Goal: Task Accomplishment & Management: Use online tool/utility

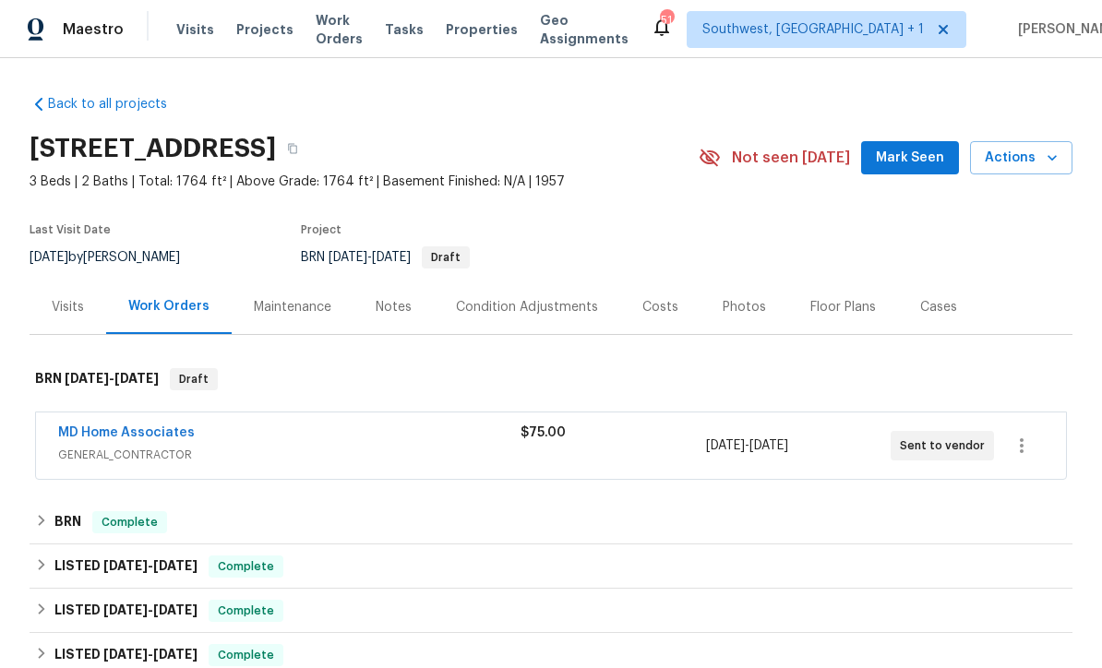
click at [182, 33] on span "Visits" at bounding box center [195, 29] width 38 height 18
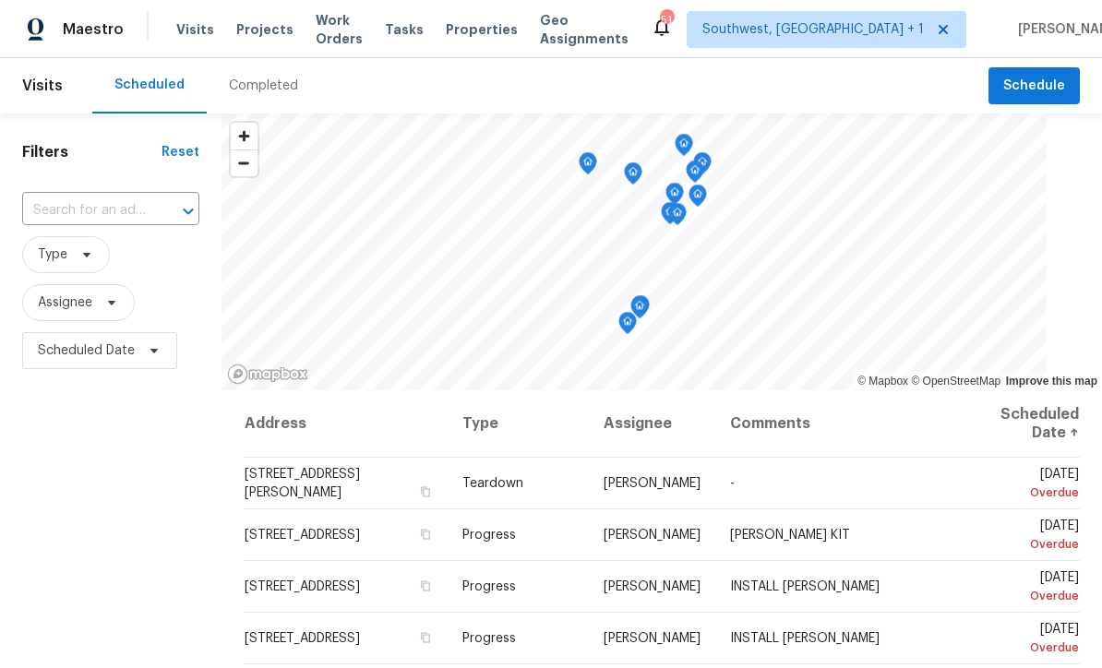
click at [60, 216] on input "text" at bounding box center [85, 211] width 126 height 29
type input "764 34"
click at [50, 249] on li "[STREET_ADDRESS]" at bounding box center [111, 253] width 179 height 30
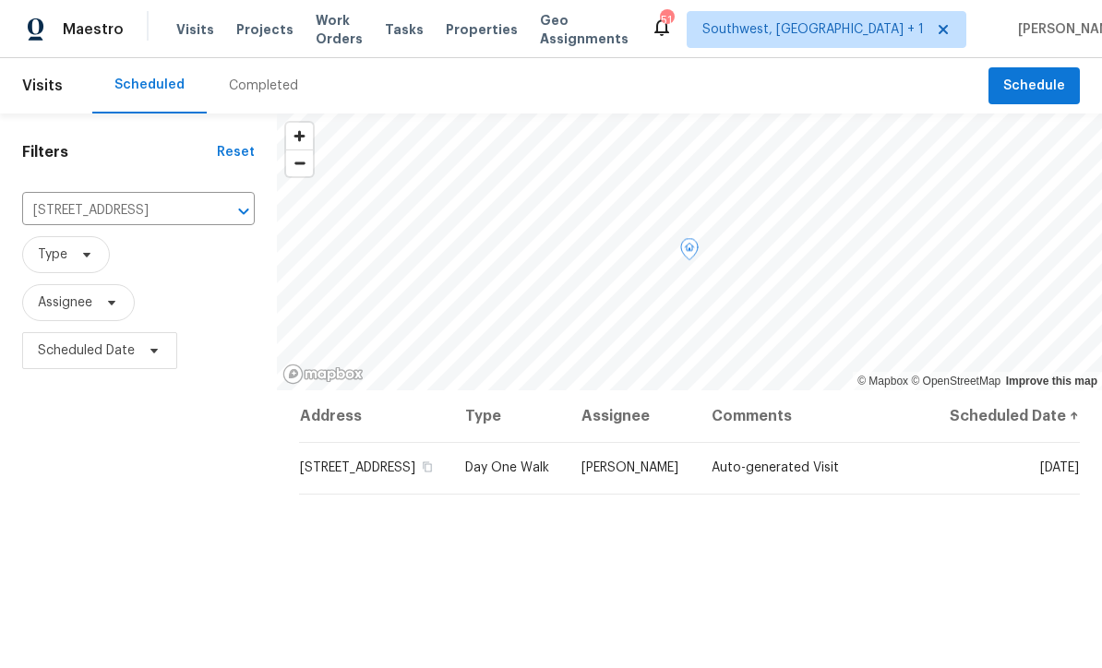
click at [0, 0] on icon at bounding box center [0, 0] width 0 height 0
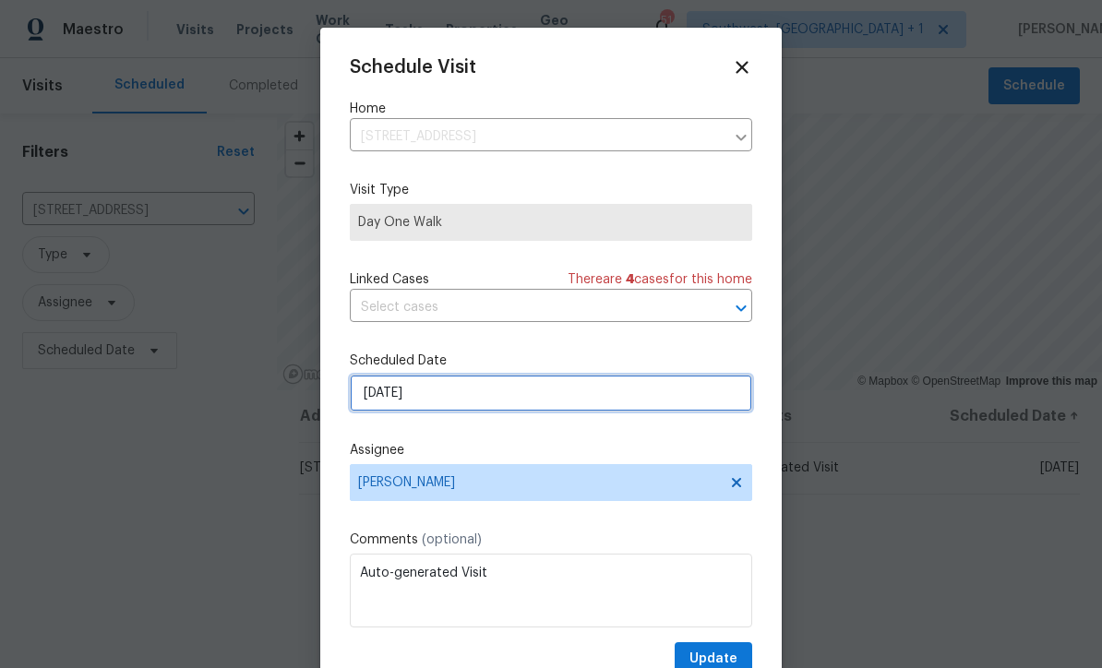
click at [473, 402] on input "[DATE]" at bounding box center [551, 393] width 402 height 37
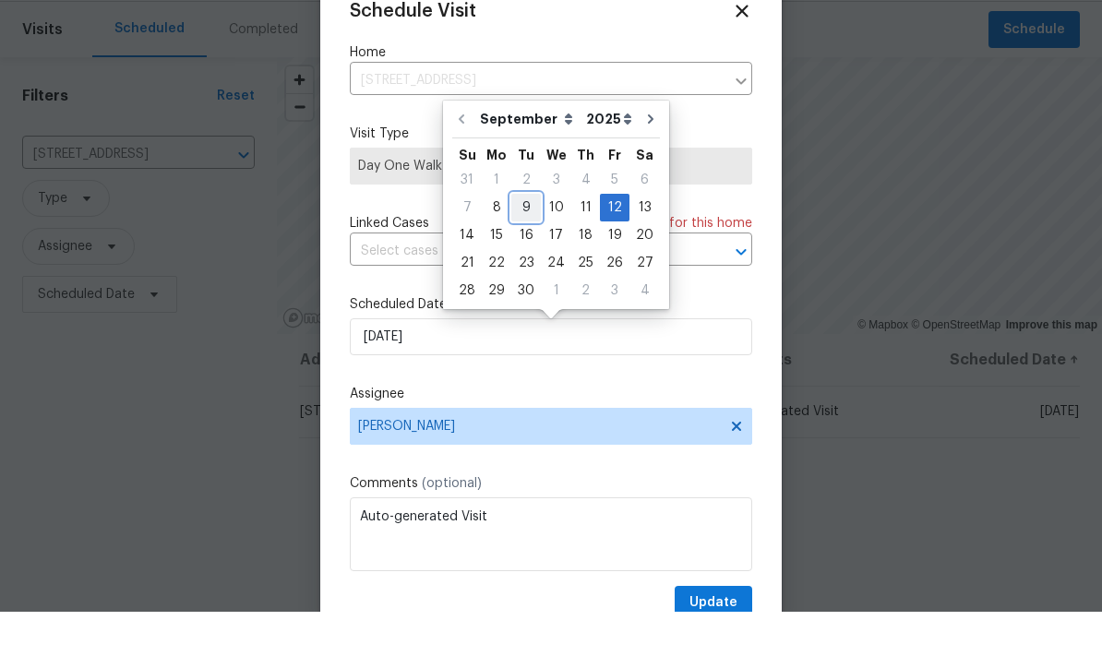
click at [522, 251] on div "9" at bounding box center [526, 264] width 30 height 26
type input "[DATE]"
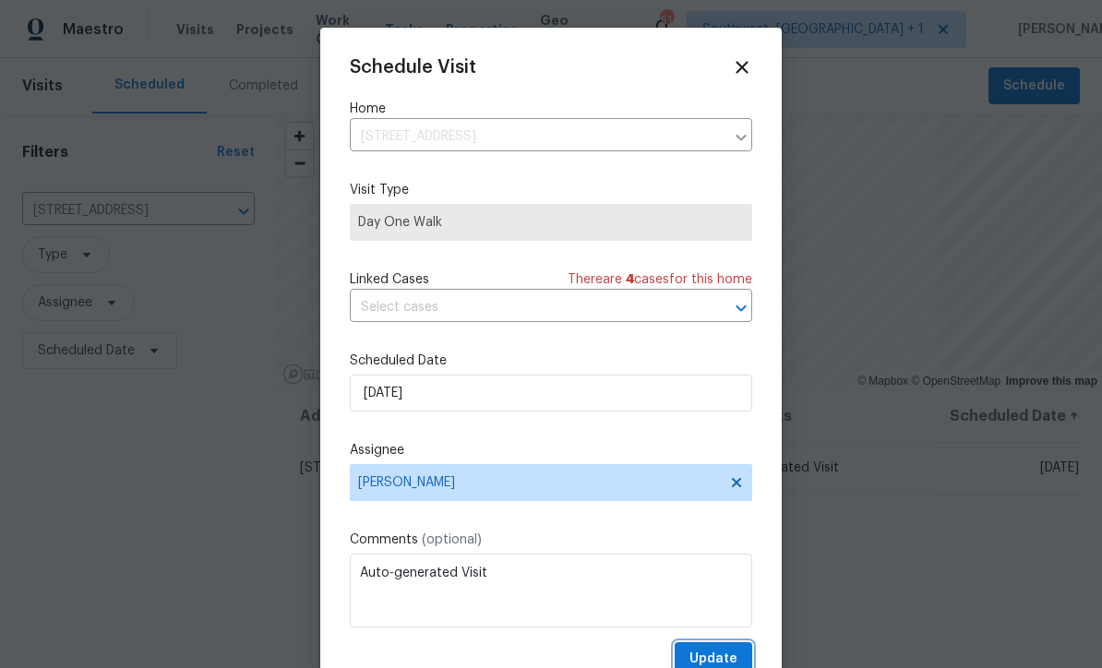
click at [715, 660] on span "Update" at bounding box center [714, 659] width 48 height 23
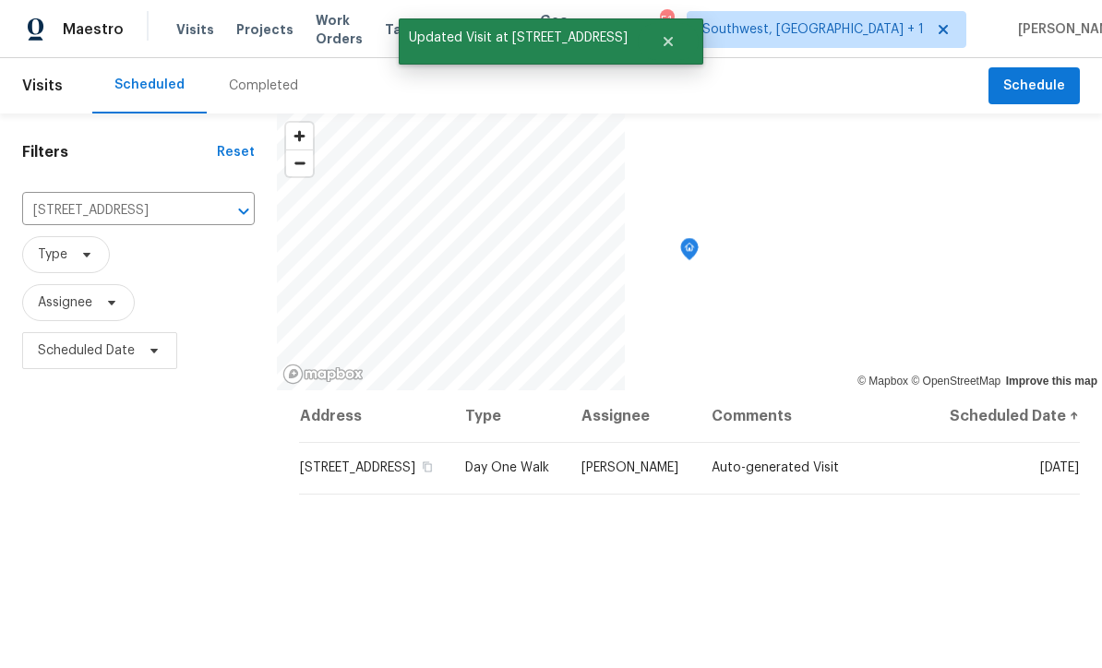
scroll to position [0, 0]
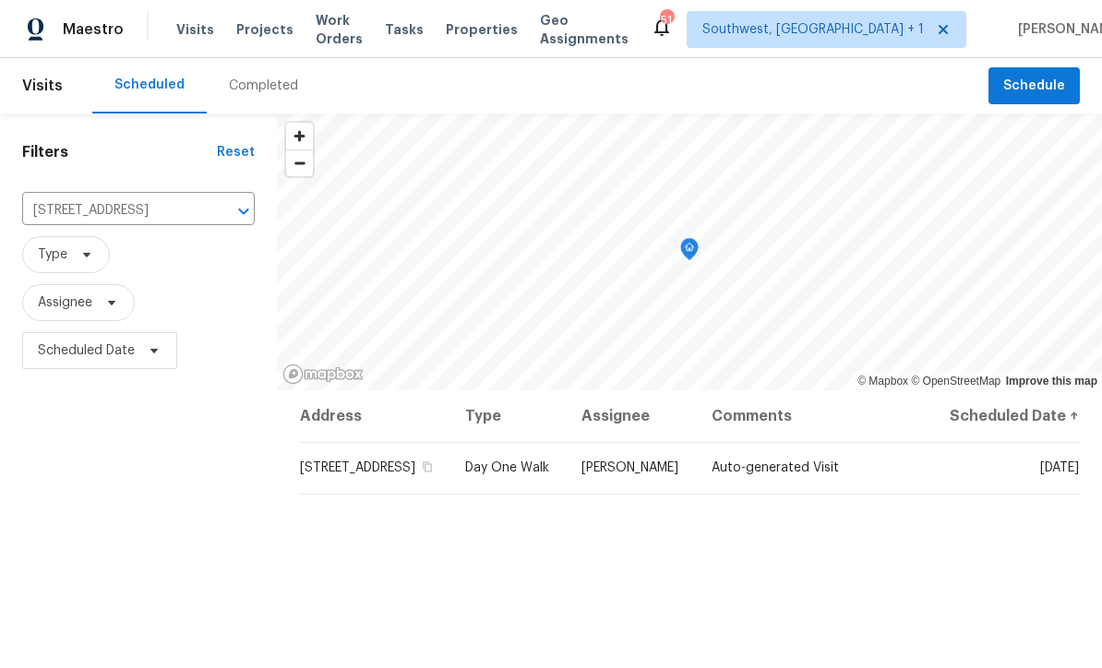
click at [243, 34] on span "Projects" at bounding box center [264, 29] width 57 height 18
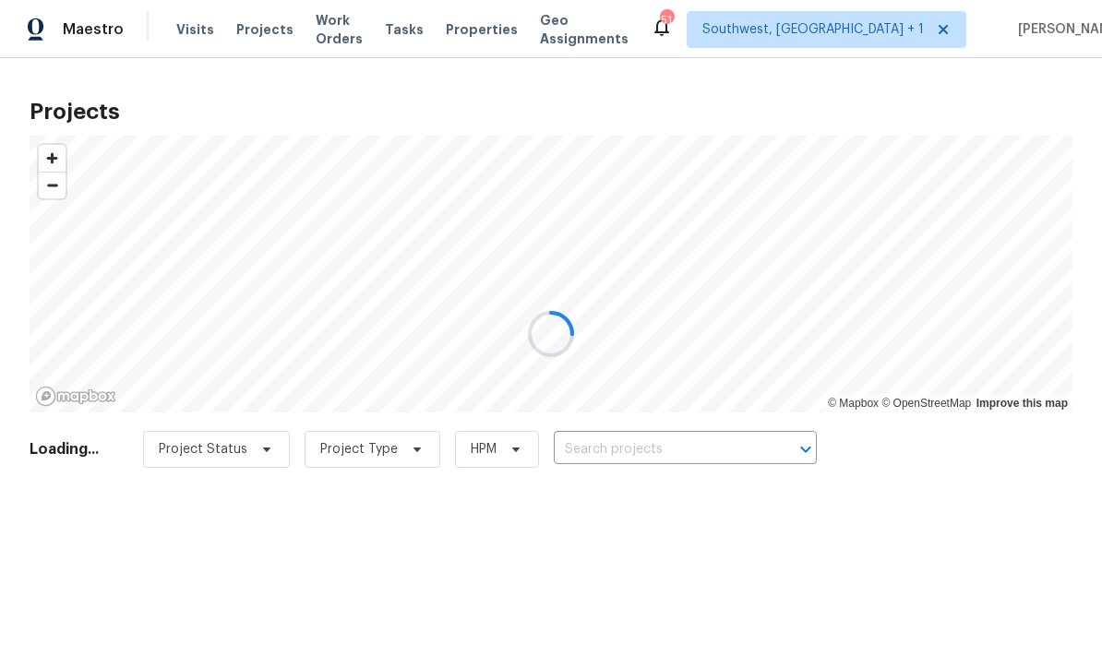
click at [661, 454] on div at bounding box center [551, 334] width 1102 height 668
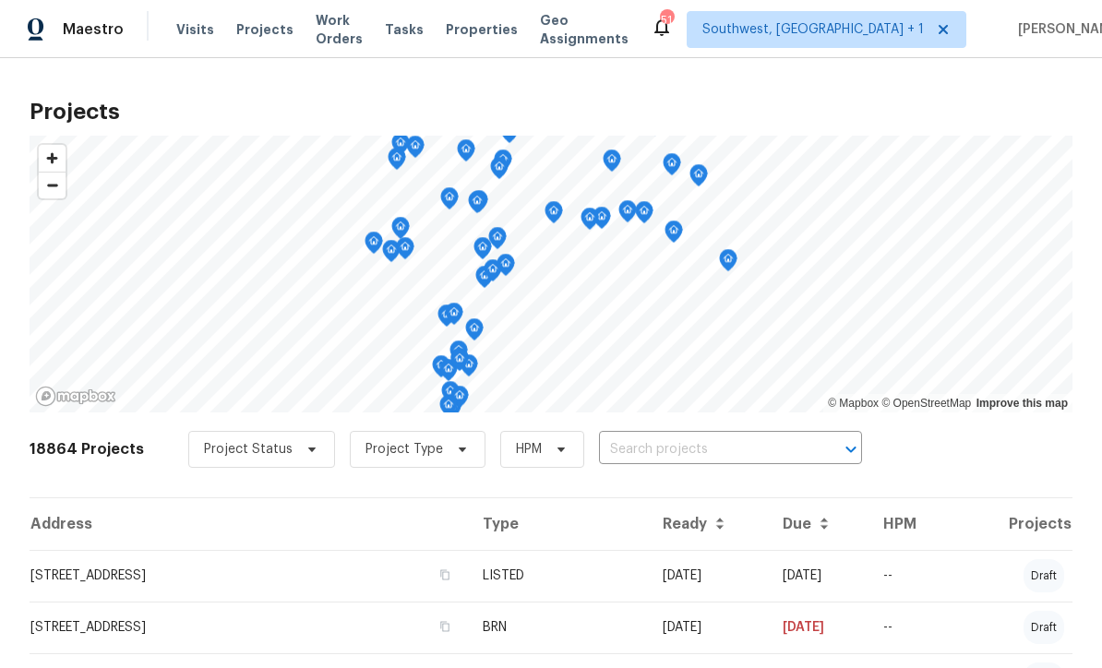
click at [679, 463] on input "text" at bounding box center [704, 450] width 211 height 29
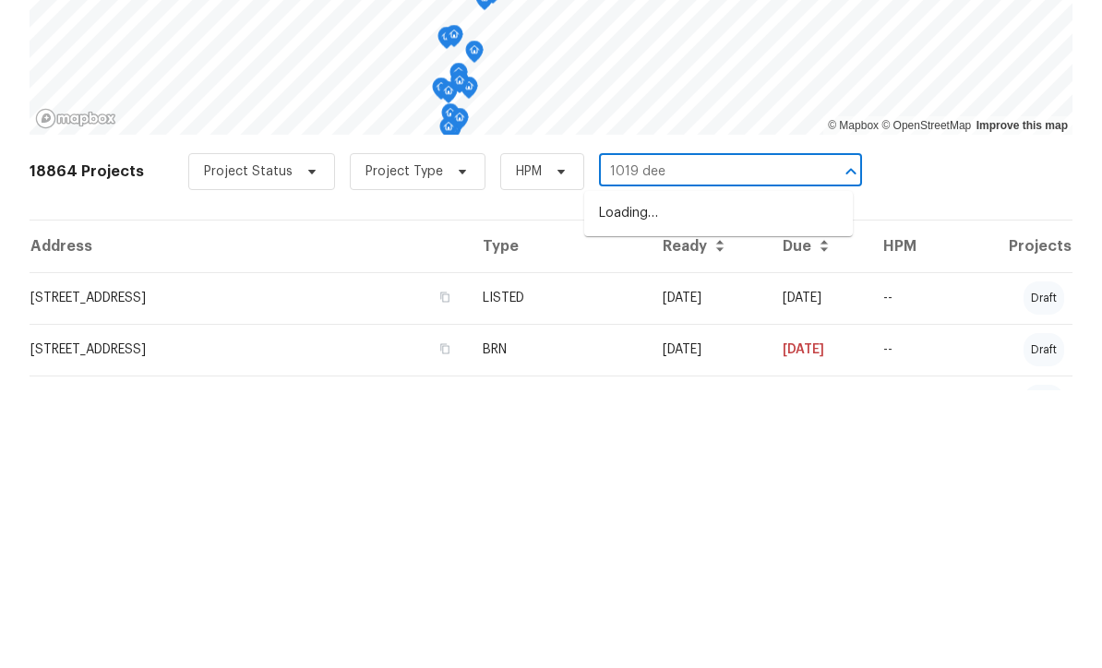
type input "1019 deer"
click at [723, 476] on li "[STREET_ADDRESS]" at bounding box center [718, 491] width 269 height 30
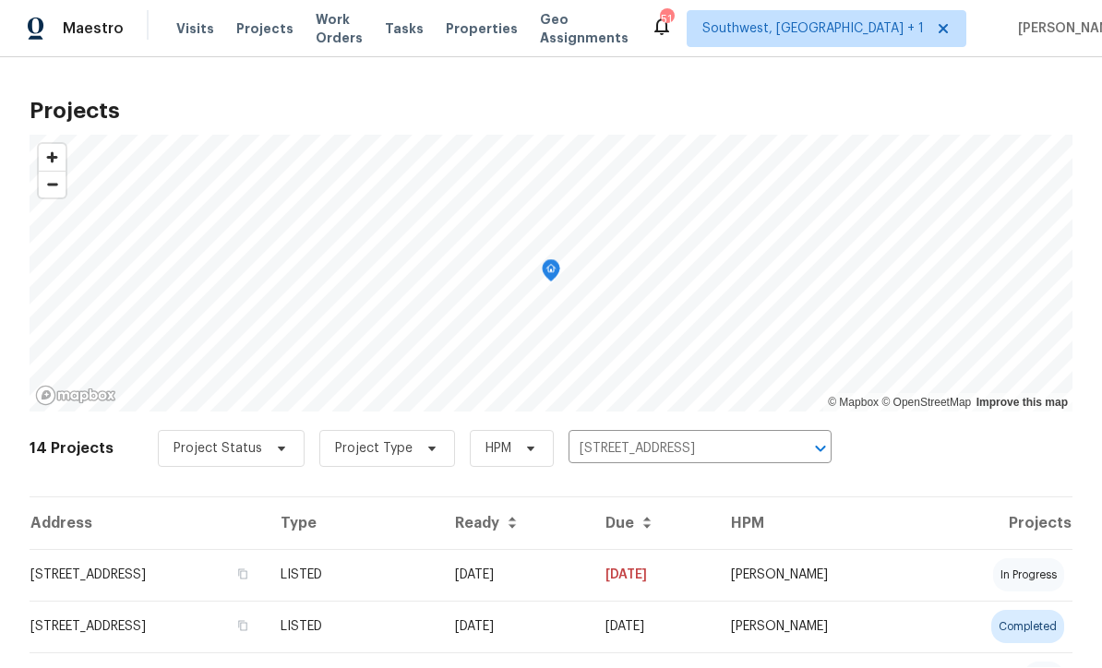
scroll to position [1, 0]
click at [591, 578] on td "[DATE]" at bounding box center [515, 576] width 150 height 52
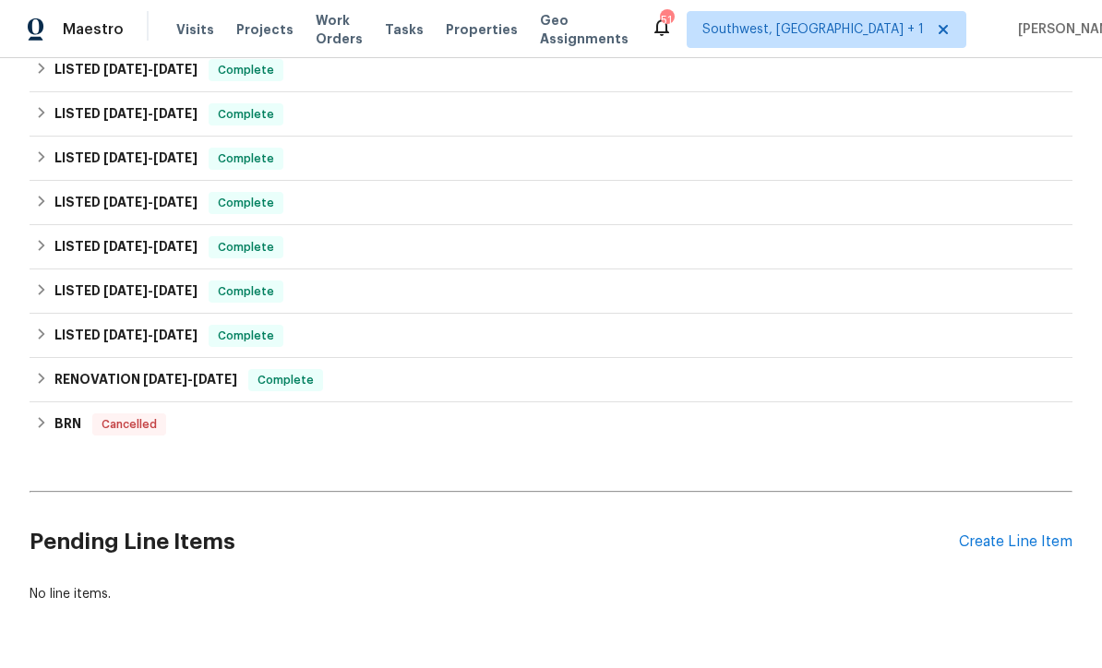
scroll to position [798, 0]
click at [1003, 542] on div "Create Line Item" at bounding box center [1016, 544] width 114 height 18
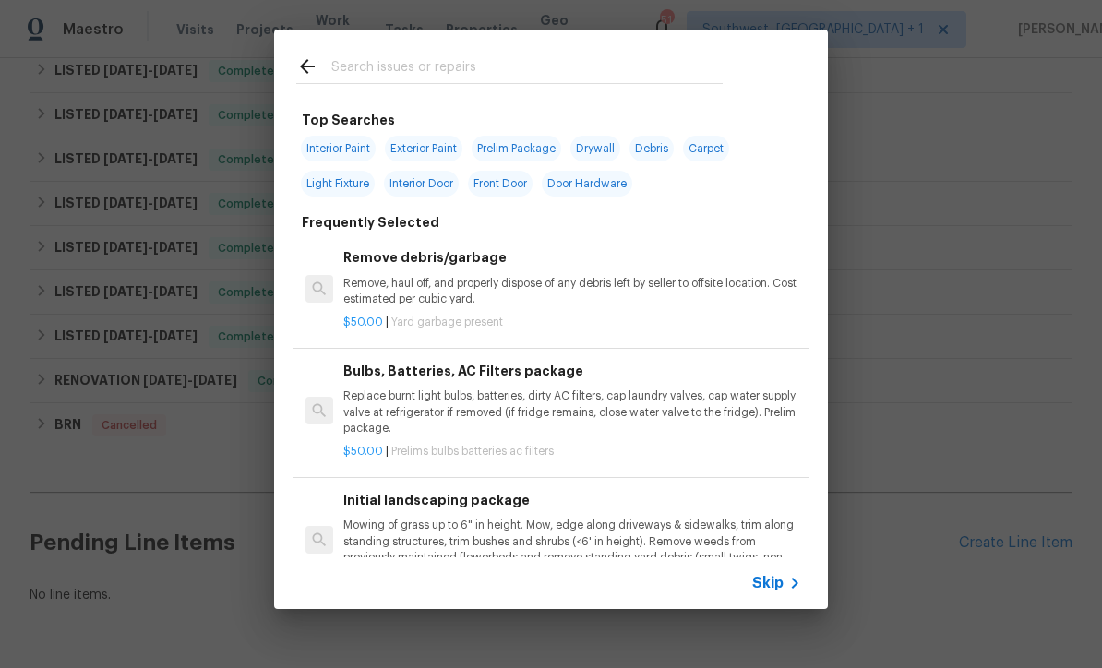
click at [775, 592] on span "Skip" at bounding box center [767, 583] width 31 height 18
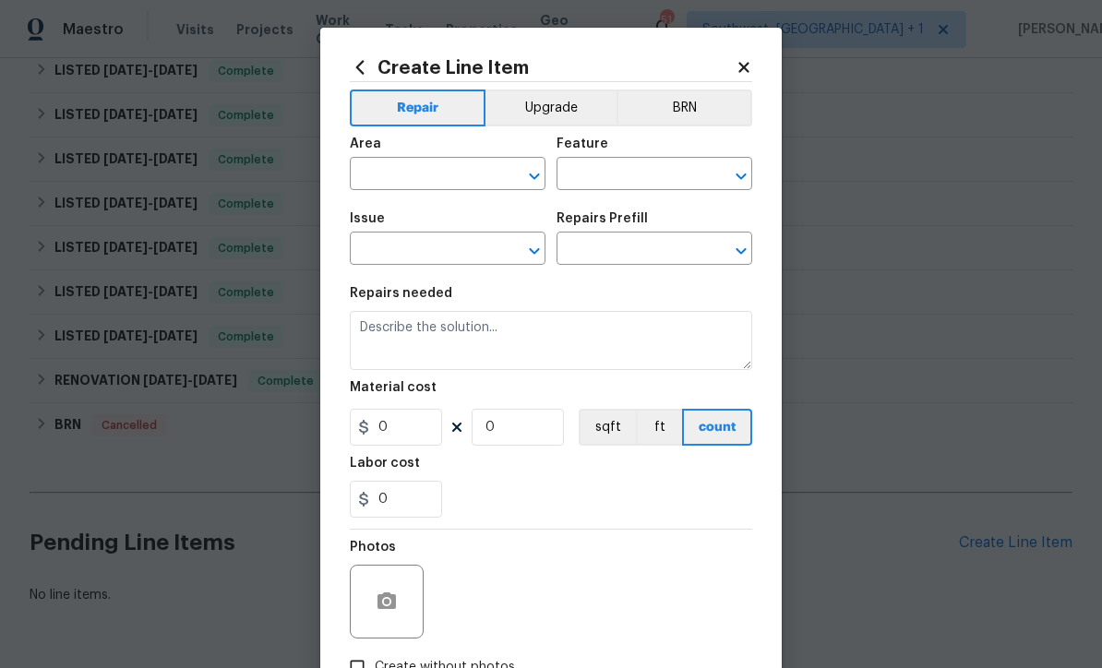
click at [428, 168] on input "text" at bounding box center [422, 176] width 144 height 29
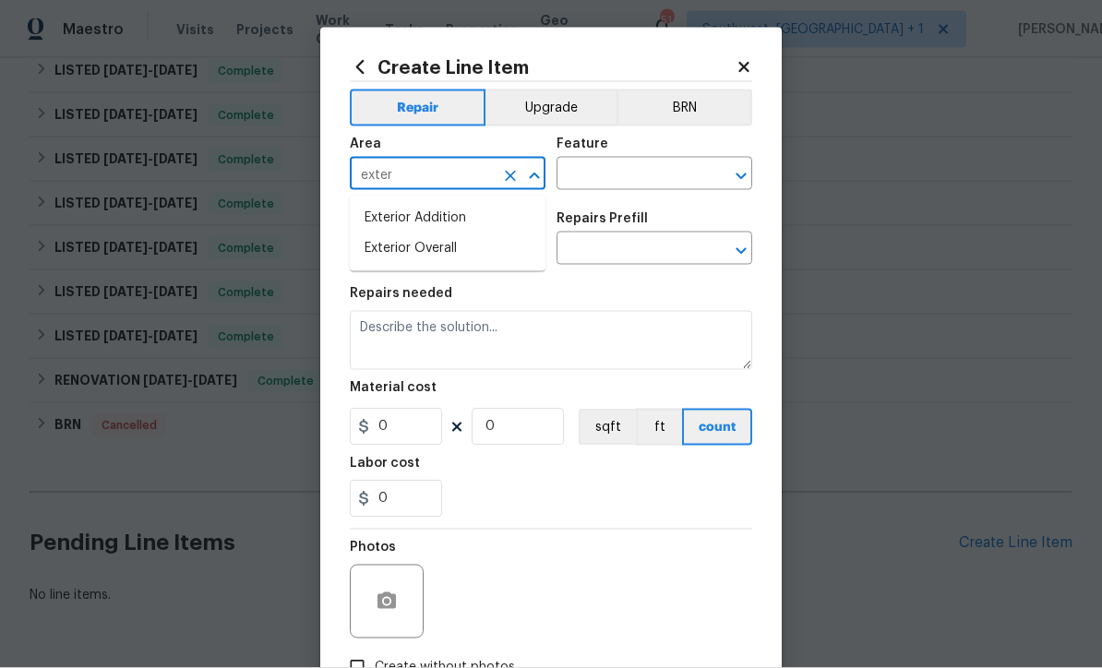
click at [448, 255] on li "Exterior Overall" at bounding box center [448, 249] width 196 height 30
type input "Exterior Overall"
click at [599, 178] on input "text" at bounding box center [629, 176] width 144 height 29
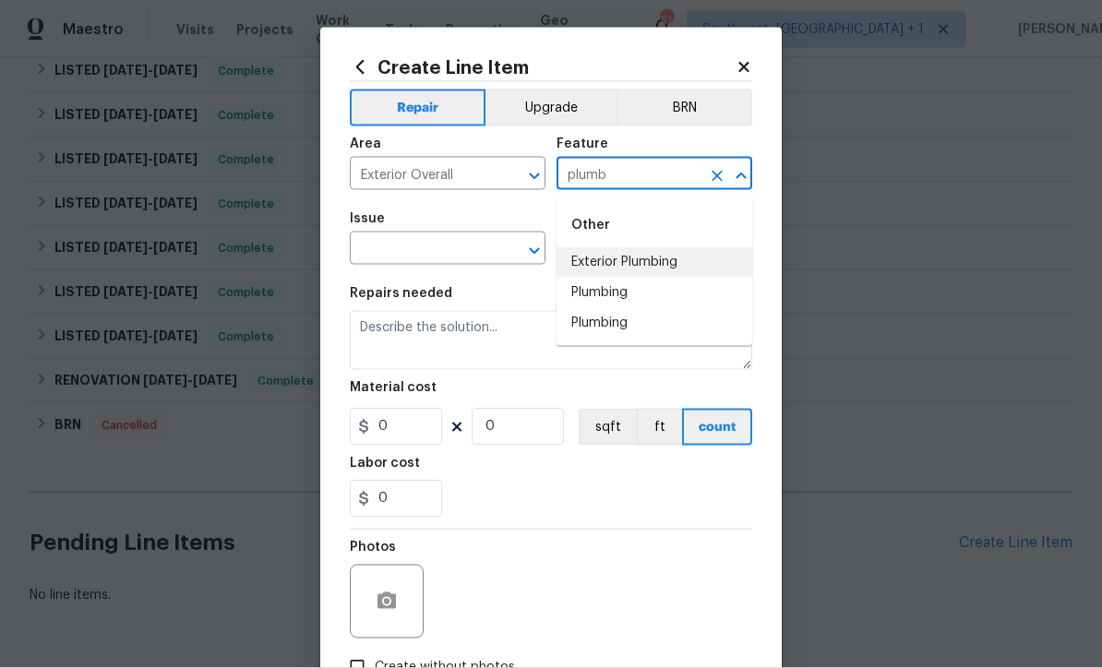
click at [652, 247] on li "Exterior Plumbing" at bounding box center [655, 262] width 196 height 30
type input "Exterior Plumbing"
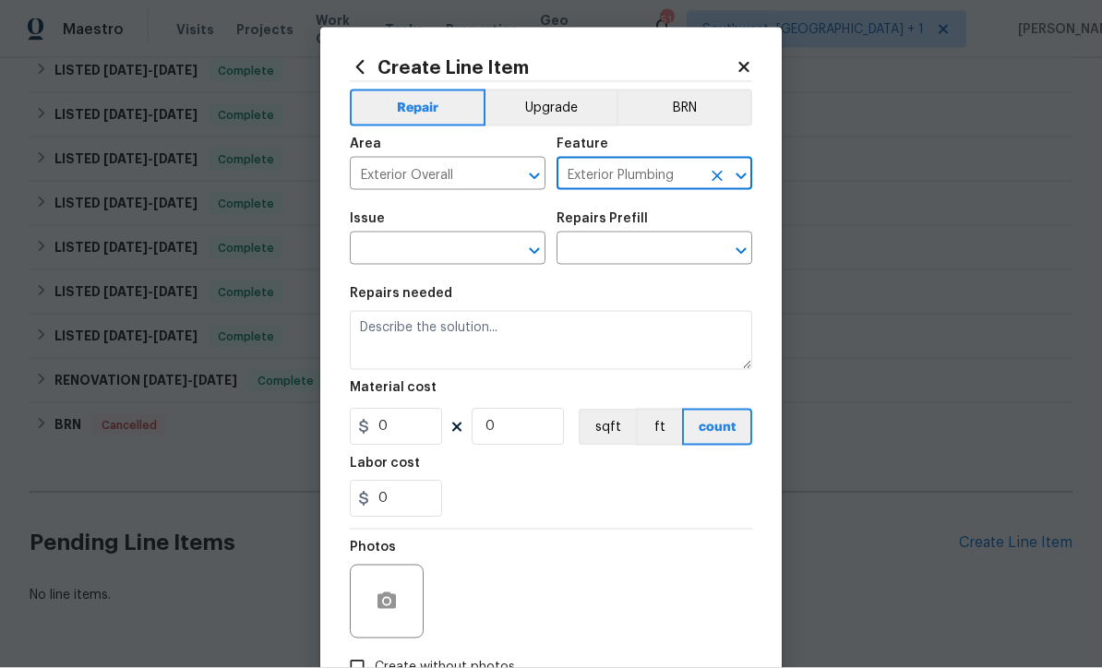
click at [382, 264] on input "text" at bounding box center [422, 250] width 144 height 29
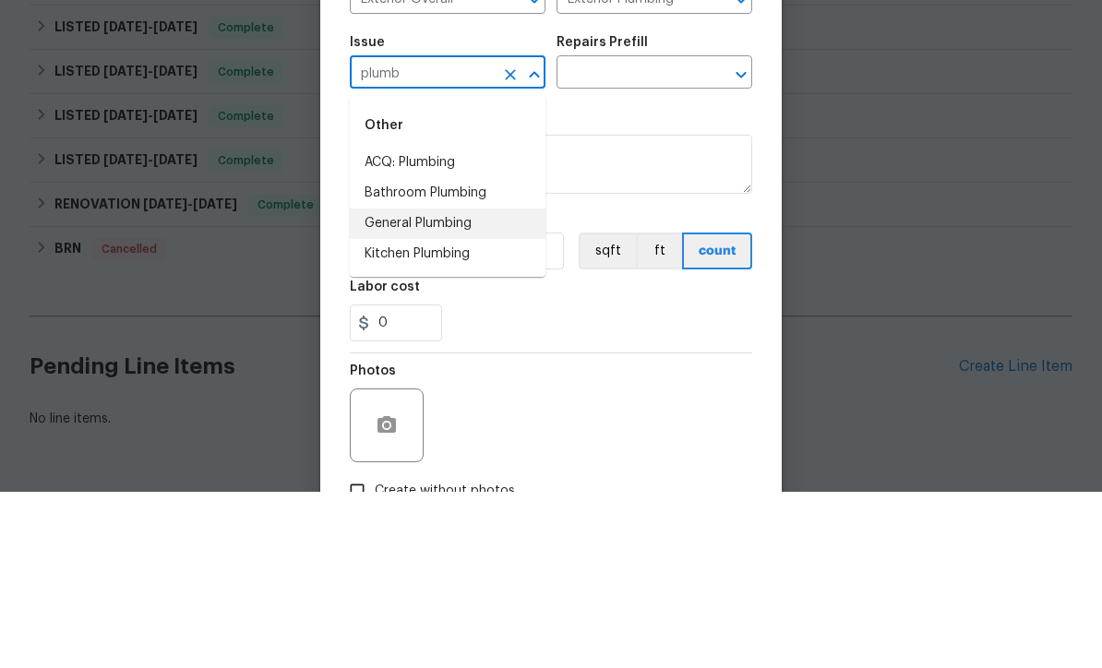
click at [462, 385] on li "General Plumbing" at bounding box center [448, 400] width 196 height 30
type input "General Plumbing"
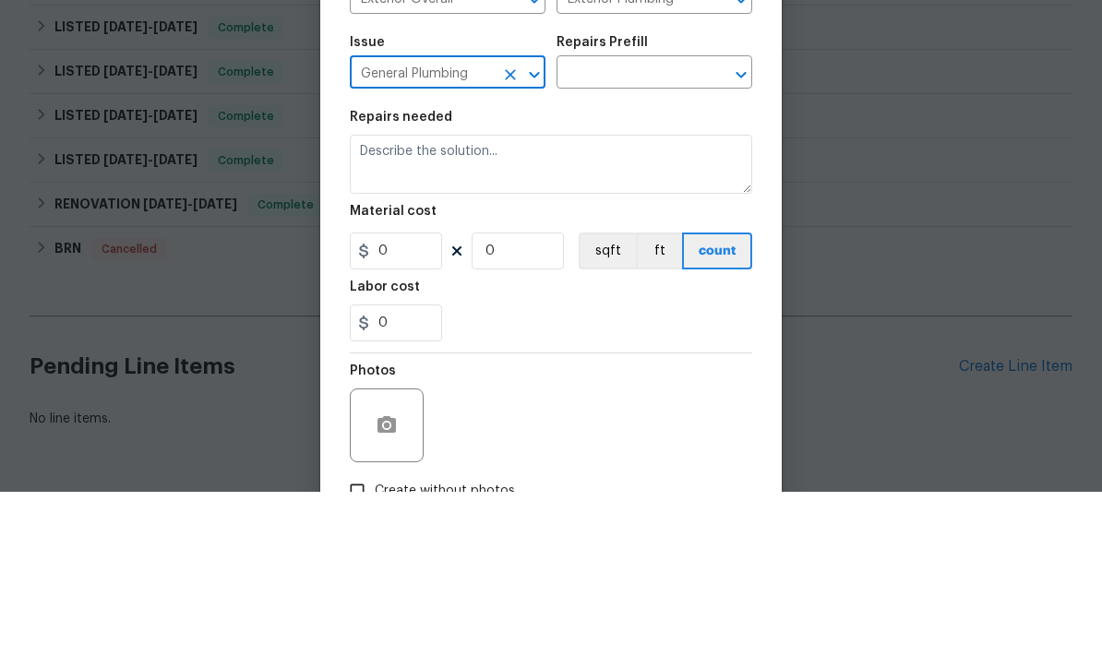
click at [647, 236] on input "text" at bounding box center [629, 250] width 144 height 29
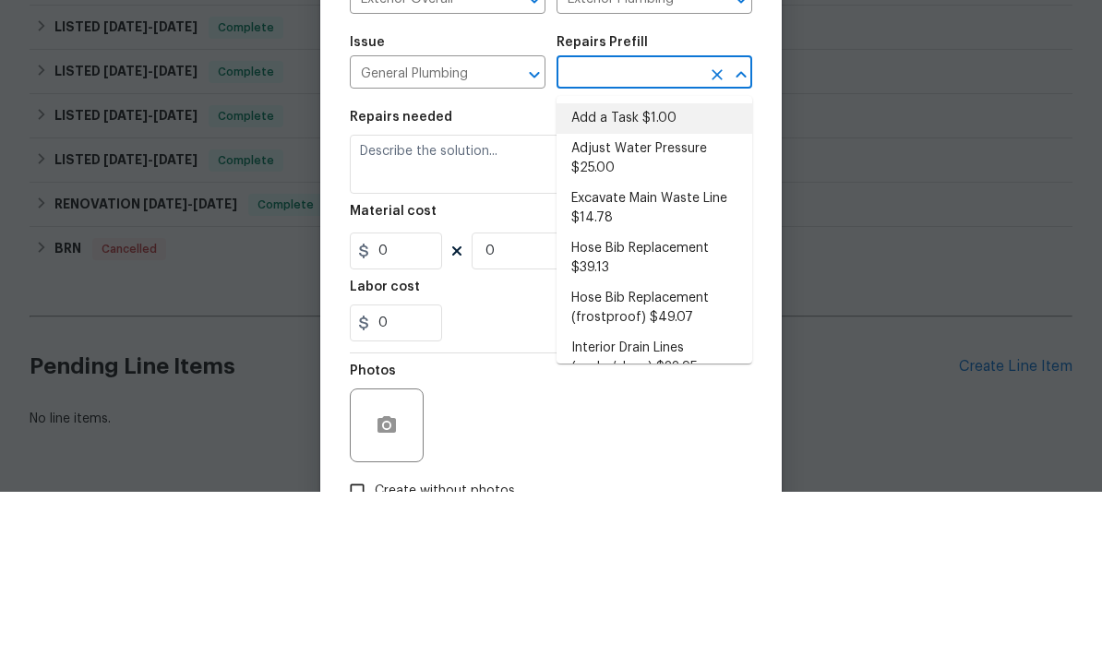
click at [640, 280] on li "Add a Task $1.00" at bounding box center [655, 295] width 196 height 30
type input "Add a Task $1.00"
type input "Plumbing"
type textarea "HPM to detail"
type input "1"
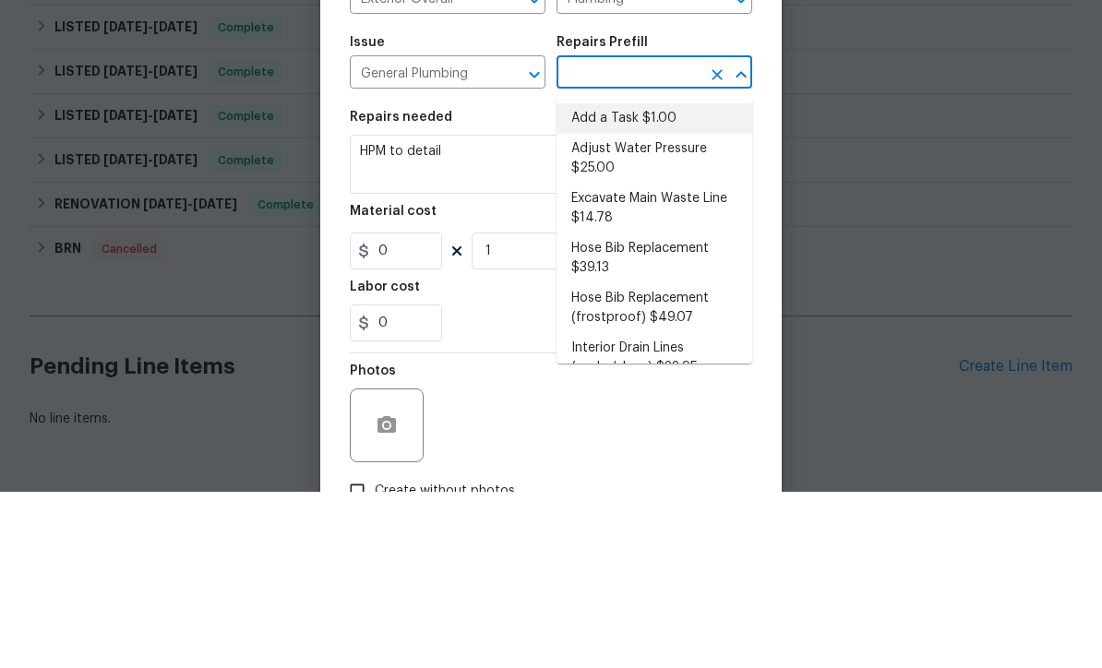
type input "Add a Task $1.00"
type input "1"
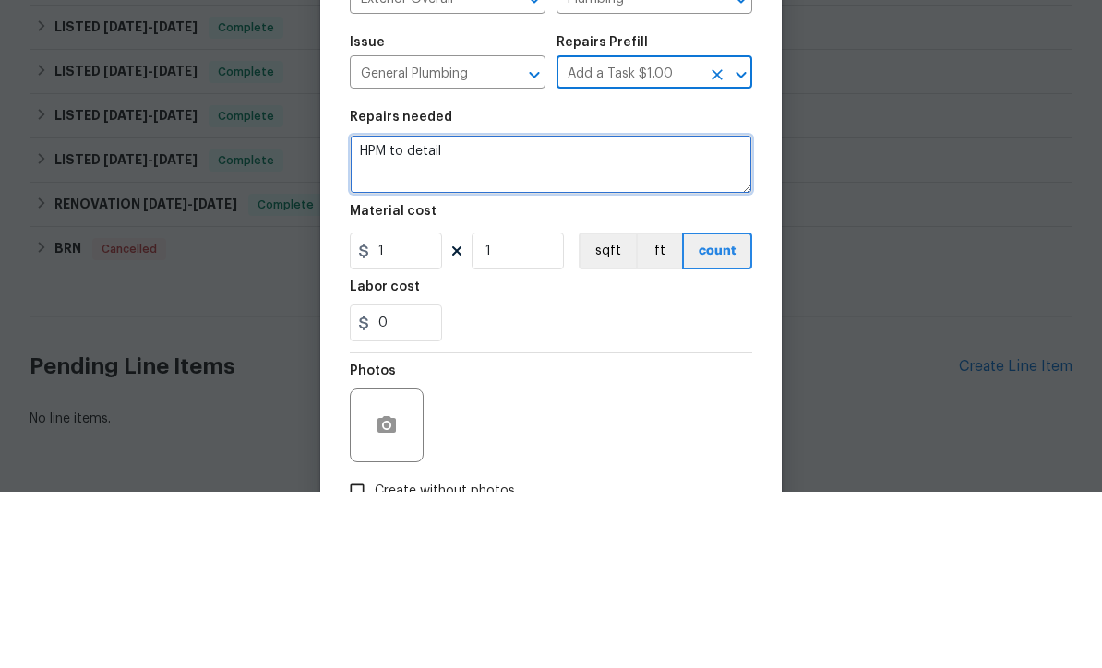
click at [519, 311] on textarea "HPM to detail" at bounding box center [551, 340] width 402 height 59
click at [518, 311] on textarea "HPM to detail" at bounding box center [551, 340] width 402 height 59
type textarea "H"
click at [548, 311] on textarea "Leak detection needed." at bounding box center [551, 340] width 402 height 59
paste textarea "Hi team, we received a high usage of Water bill from a utility company for this…"
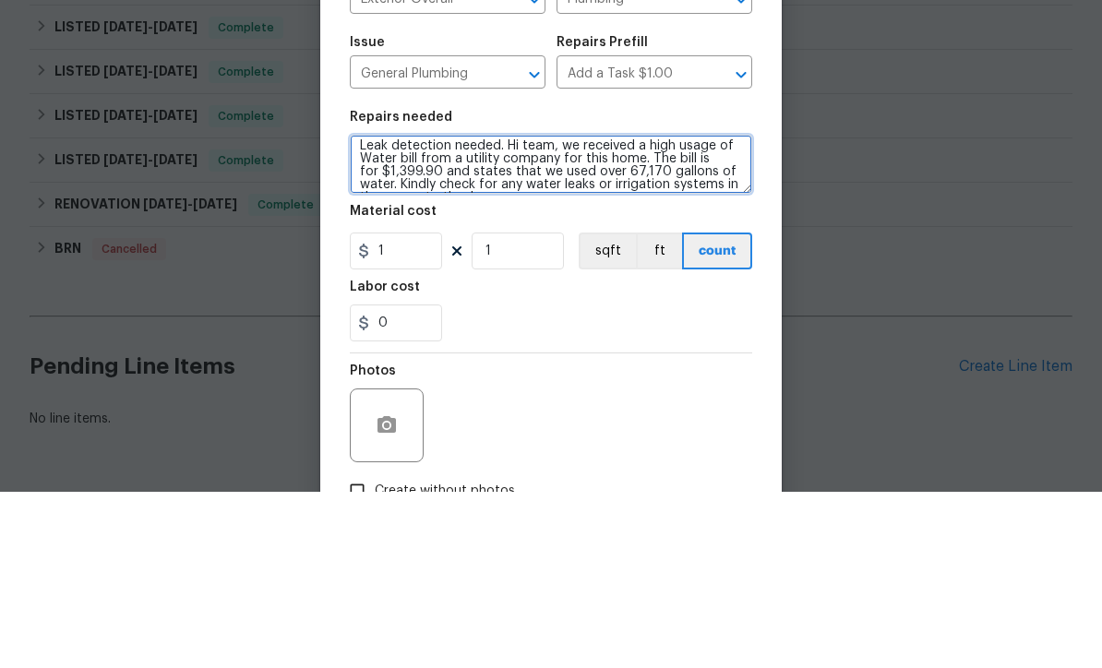
scroll to position [7, 0]
click at [506, 287] on div "Repairs needed" at bounding box center [551, 299] width 402 height 24
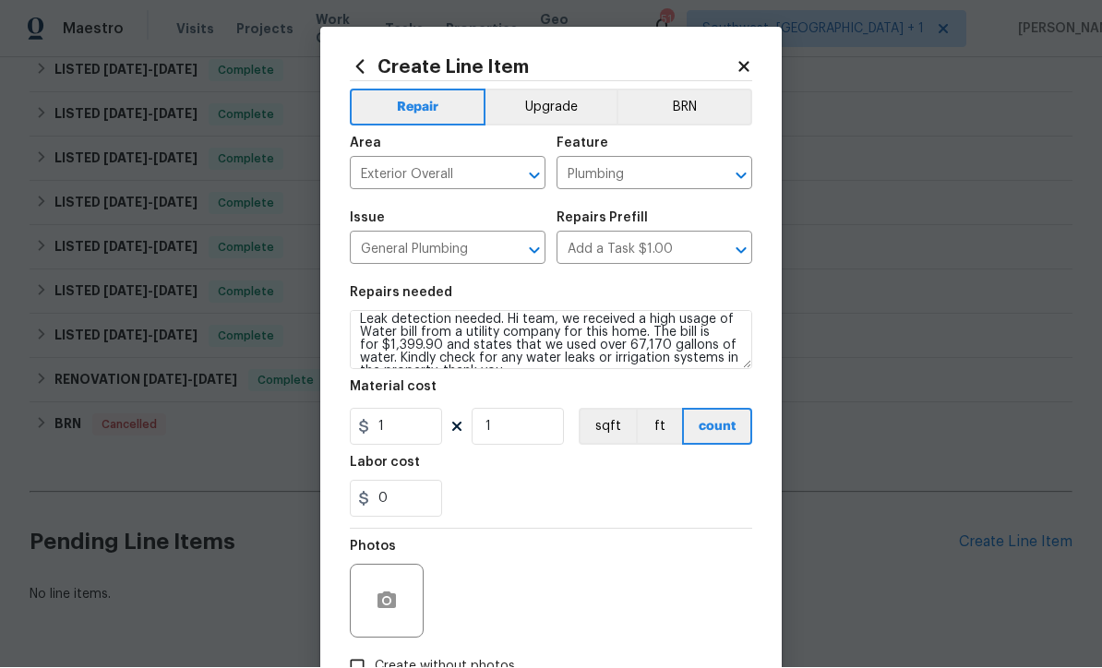
click at [513, 309] on div "Repairs needed" at bounding box center [551, 299] width 402 height 24
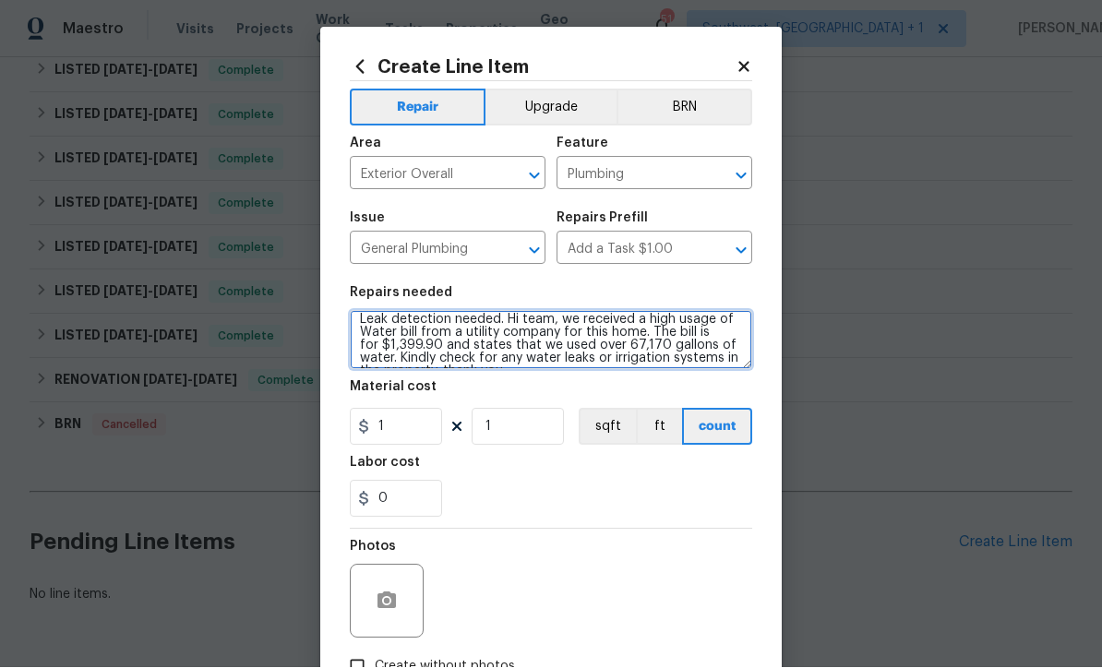
click at [523, 327] on textarea "Leak detection needed. Hi team, we received a high usage of Water bill from a u…" at bounding box center [551, 340] width 402 height 59
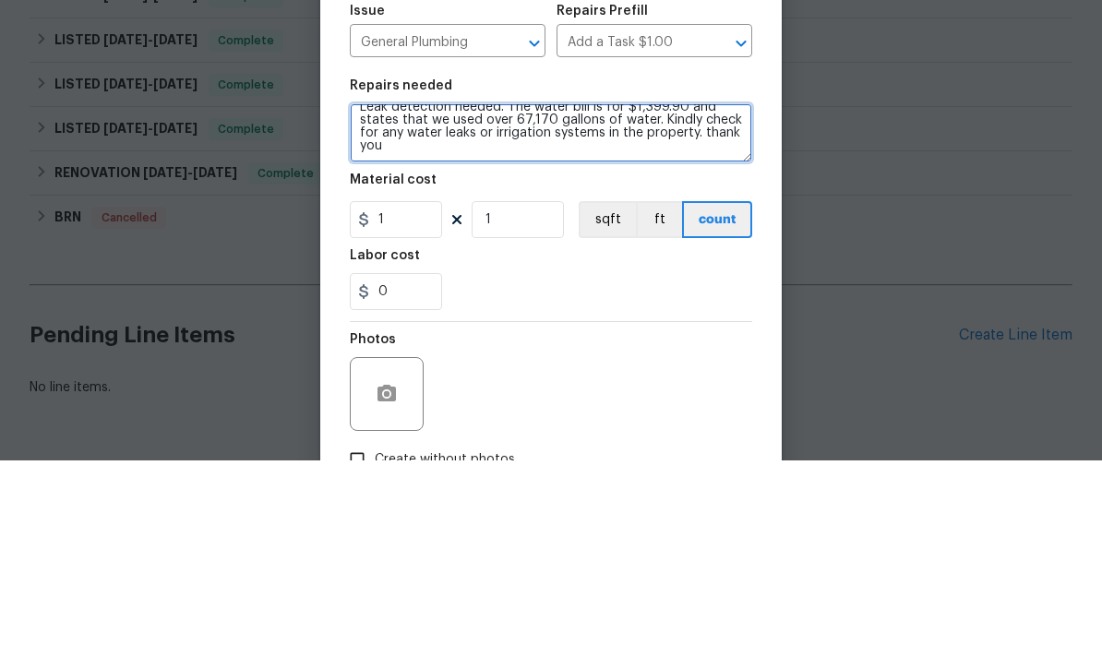
scroll to position [13, 0]
click at [477, 311] on textarea "Leak detection needed. The water bill is for $1,399.90 and states that we used …" at bounding box center [551, 340] width 402 height 59
click at [489, 311] on textarea "Leak detection needed. The water bill is for $1,399.90 and states that we used …" at bounding box center [551, 340] width 402 height 59
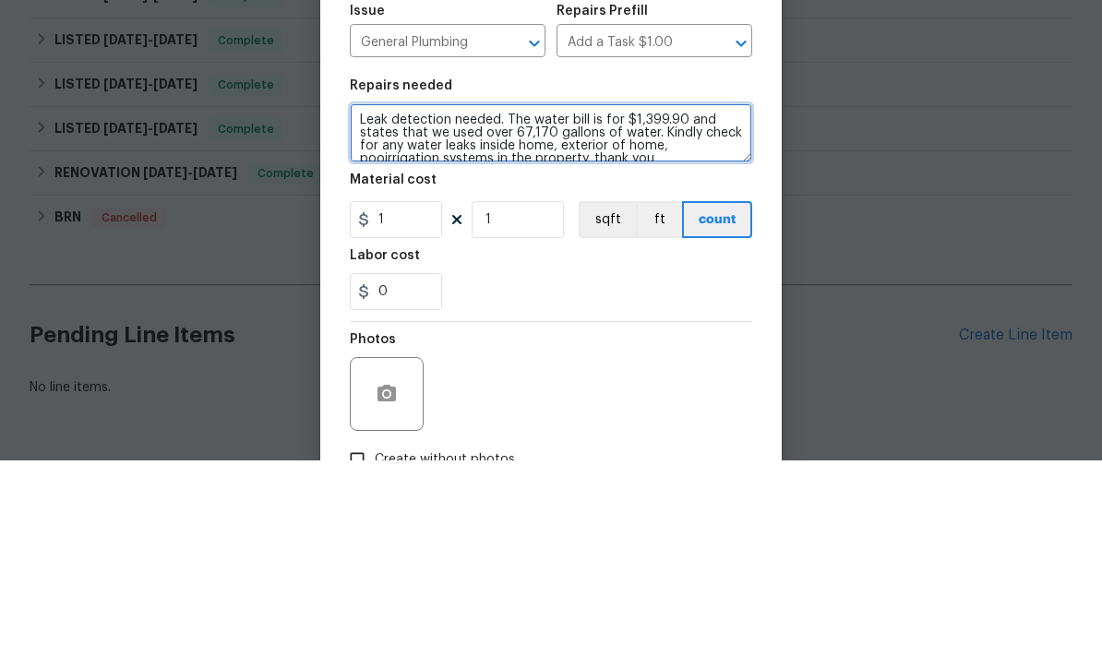
scroll to position [4, 0]
click at [727, 311] on textarea "Leak detection needed. The water bill is for $1,399.90 and states that we used …" at bounding box center [551, 340] width 402 height 59
type textarea "Leak detection needed. The water bill is for $1,399.90 and states that we used …"
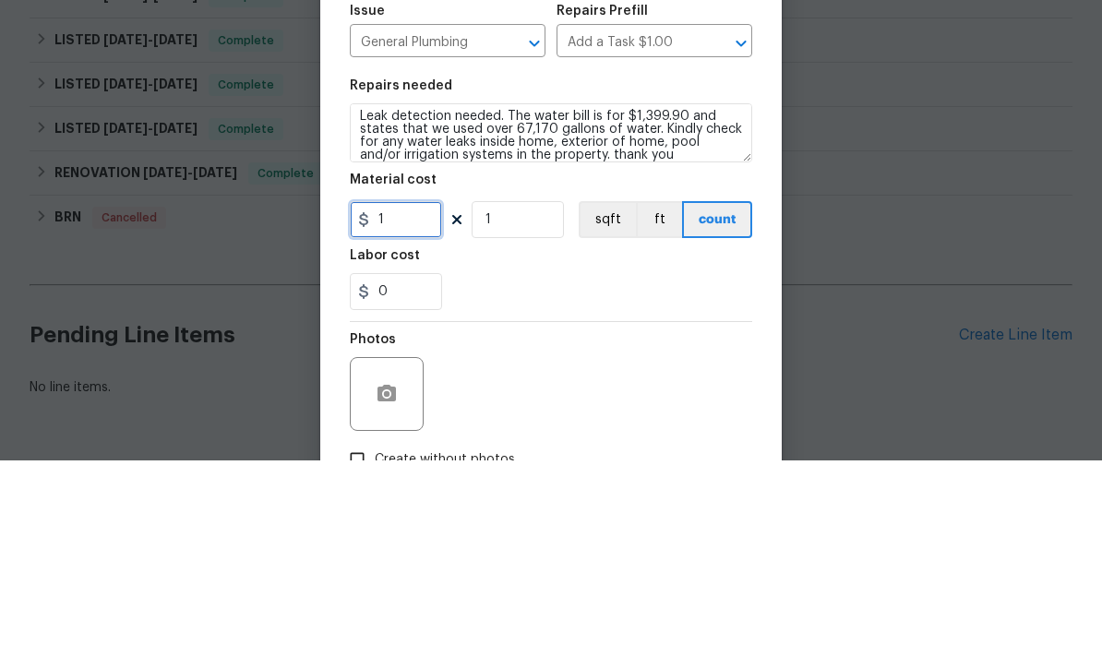
click at [403, 409] on input "1" at bounding box center [396, 427] width 92 height 37
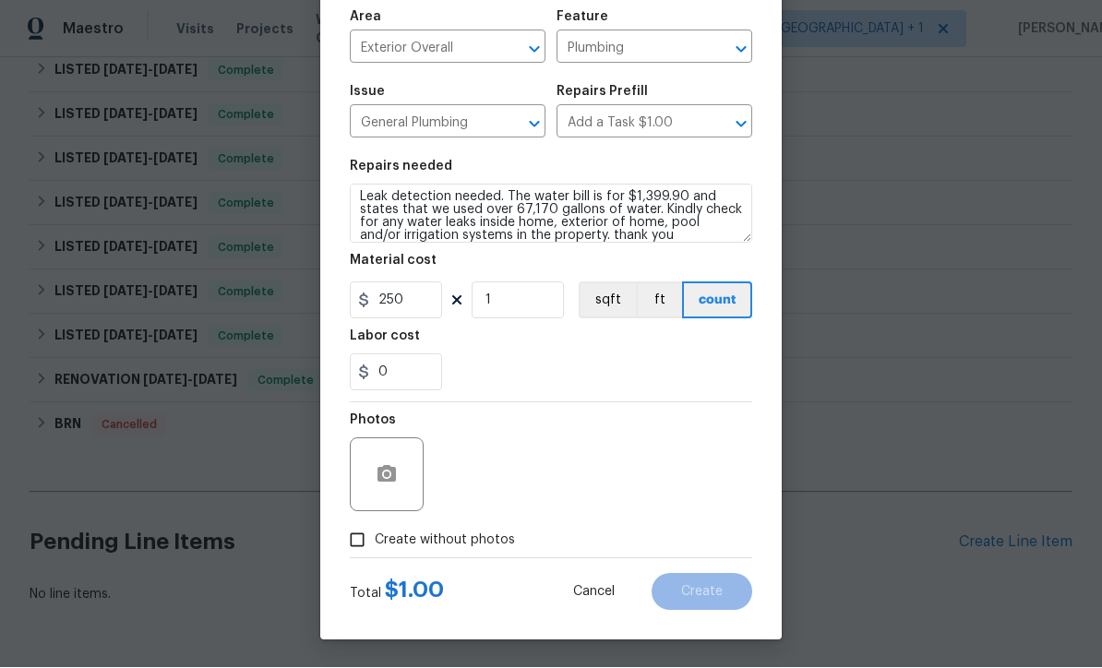
scroll to position [130, 0]
type input "250"
click at [353, 543] on input "Create without photos" at bounding box center [357, 540] width 35 height 35
checkbox input "true"
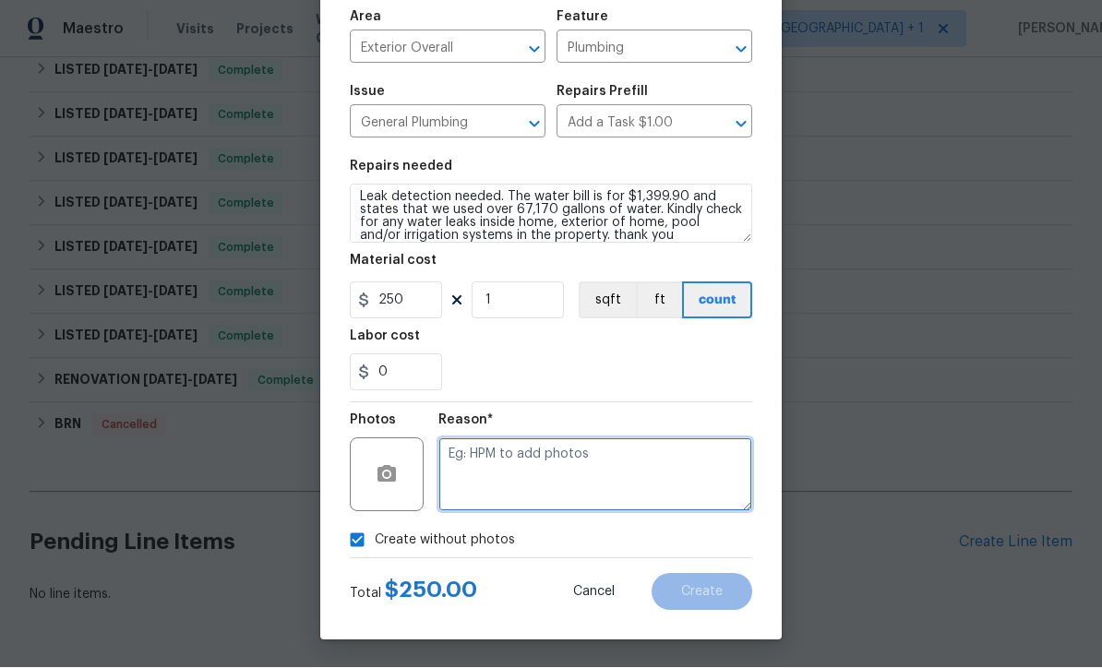
click at [587, 466] on textarea at bounding box center [595, 475] width 314 height 74
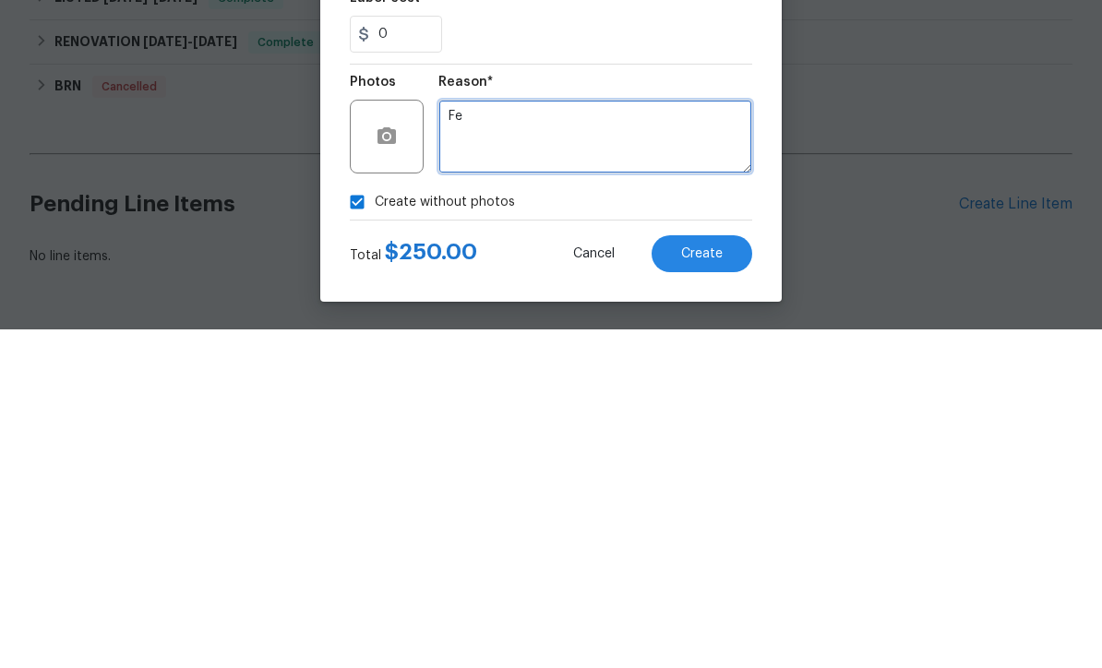
type textarea "F"
type textarea "Utility"
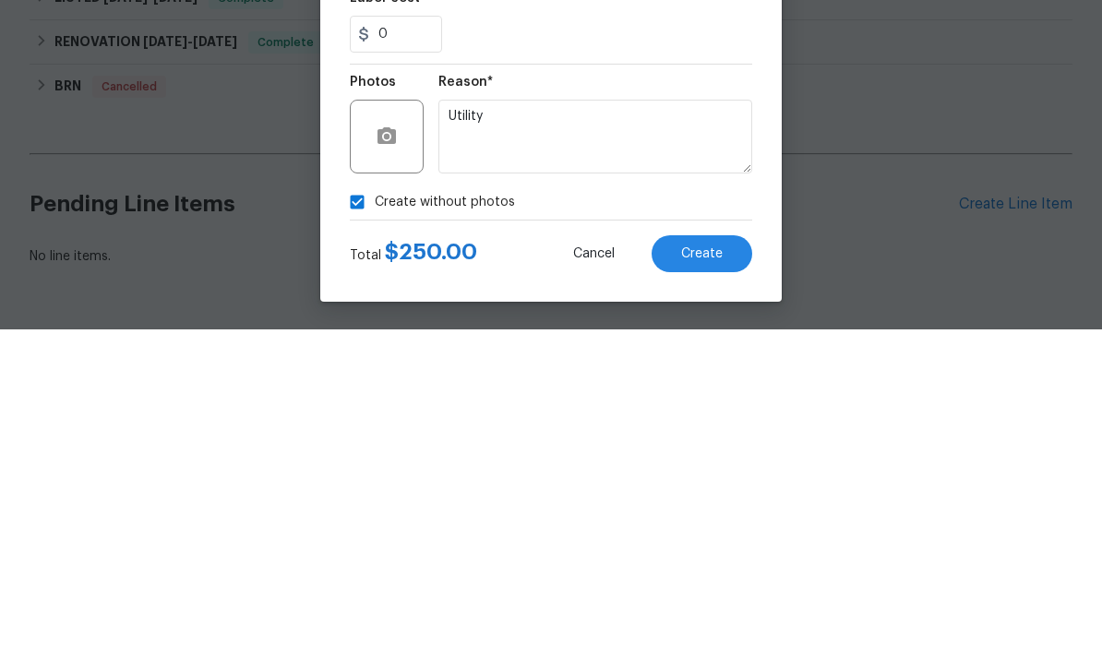
click at [711, 586] on span "Create" at bounding box center [702, 593] width 42 height 14
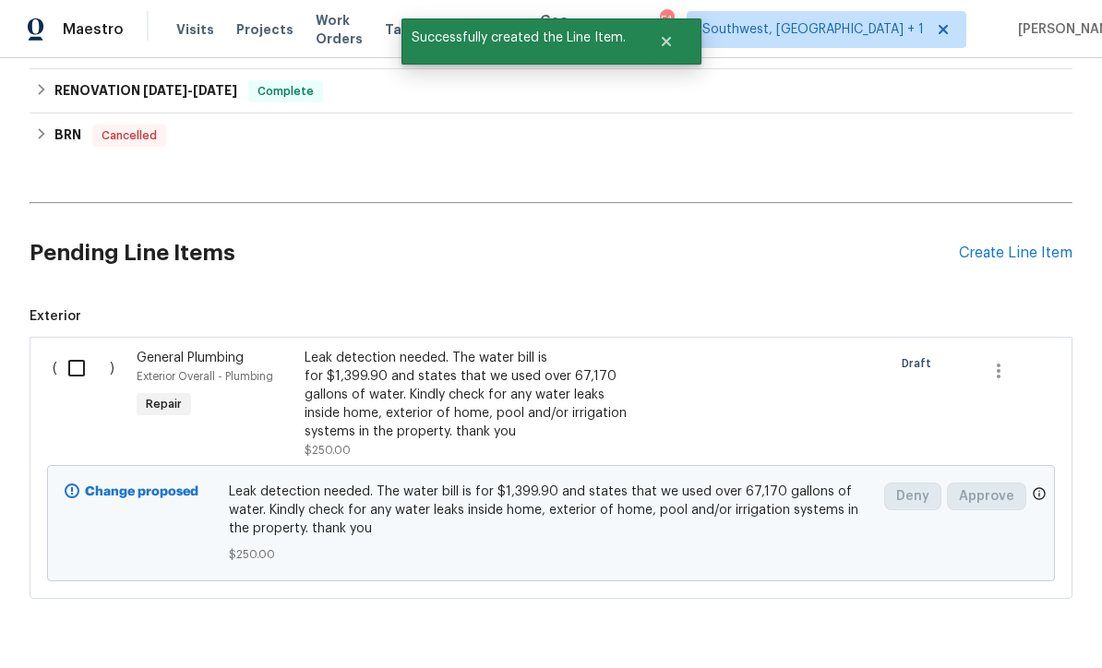
scroll to position [1083, 0]
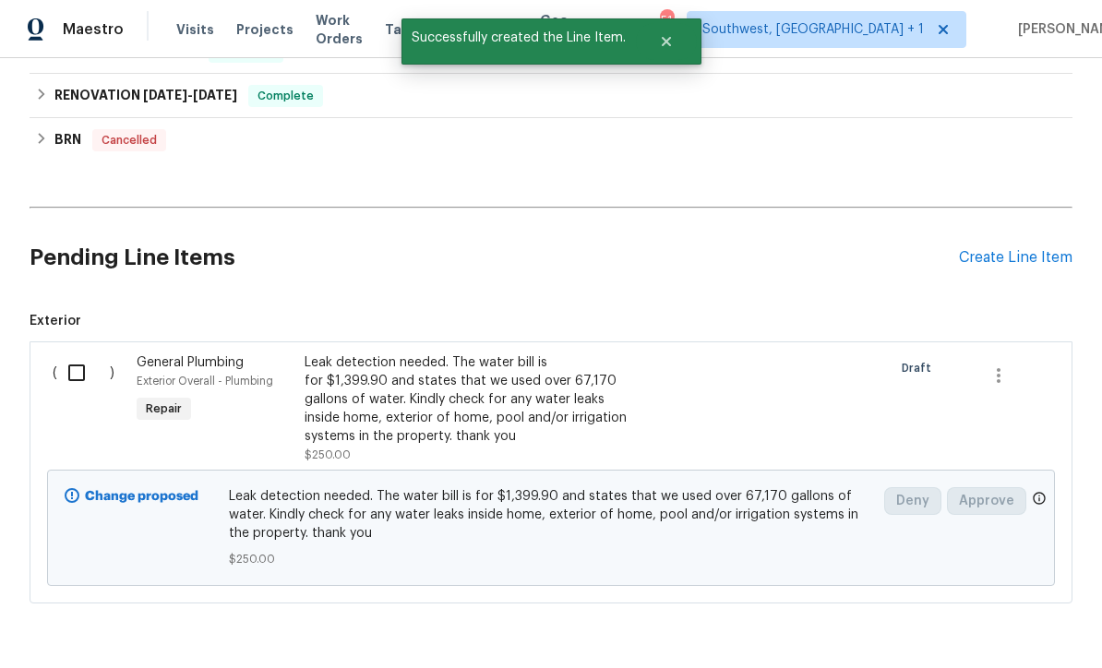
click at [73, 354] on input "checkbox" at bounding box center [83, 373] width 53 height 39
checkbox input "true"
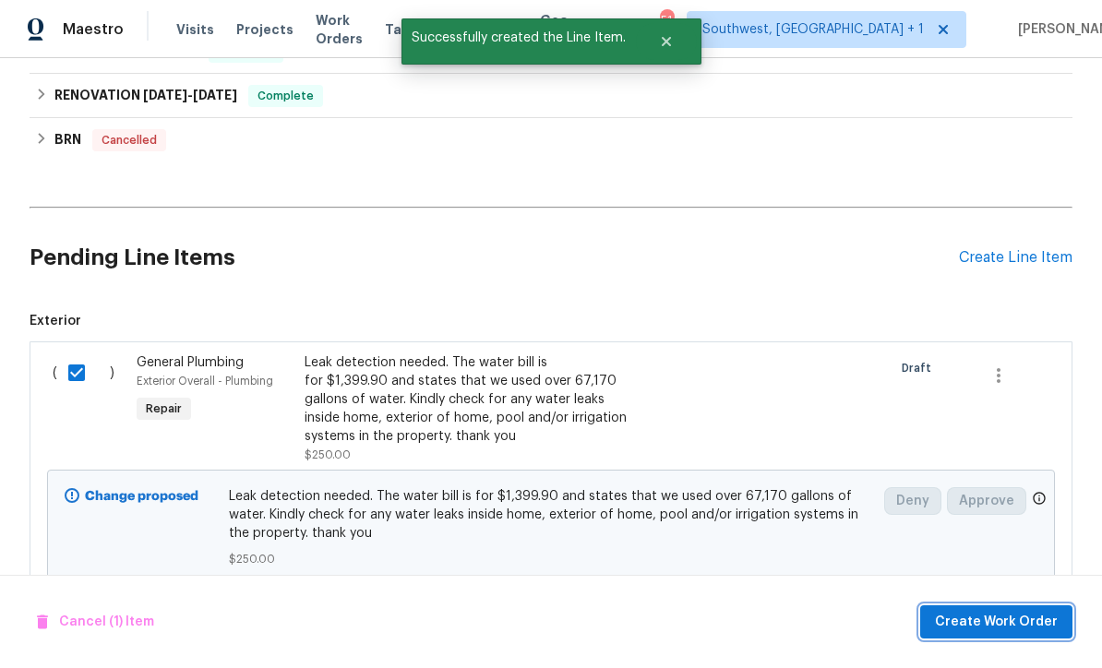
click at [997, 622] on span "Create Work Order" at bounding box center [996, 622] width 123 height 23
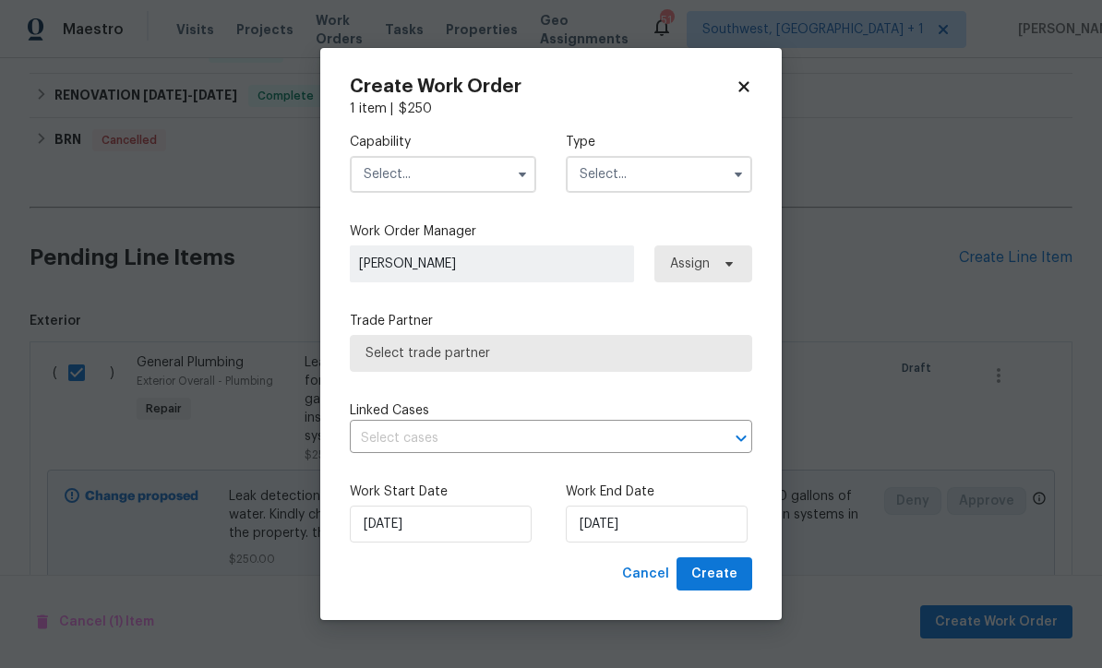
click at [412, 180] on input "text" at bounding box center [443, 174] width 186 height 37
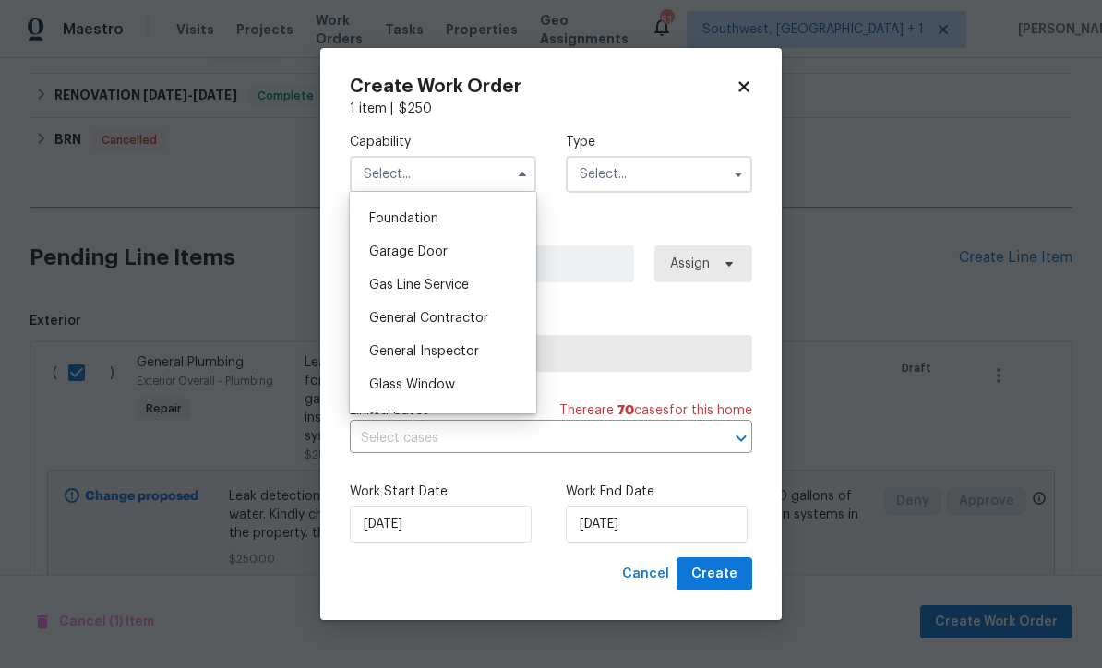
scroll to position [773, 0]
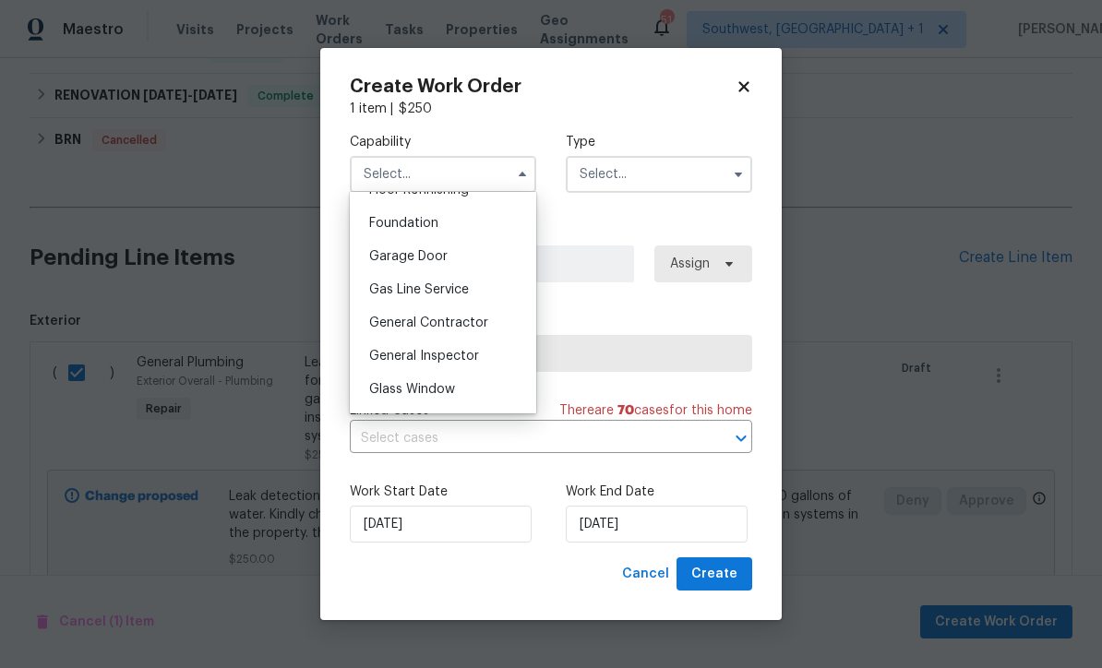
click at [486, 320] on span "General Contractor" at bounding box center [428, 323] width 119 height 13
type input "General Contractor"
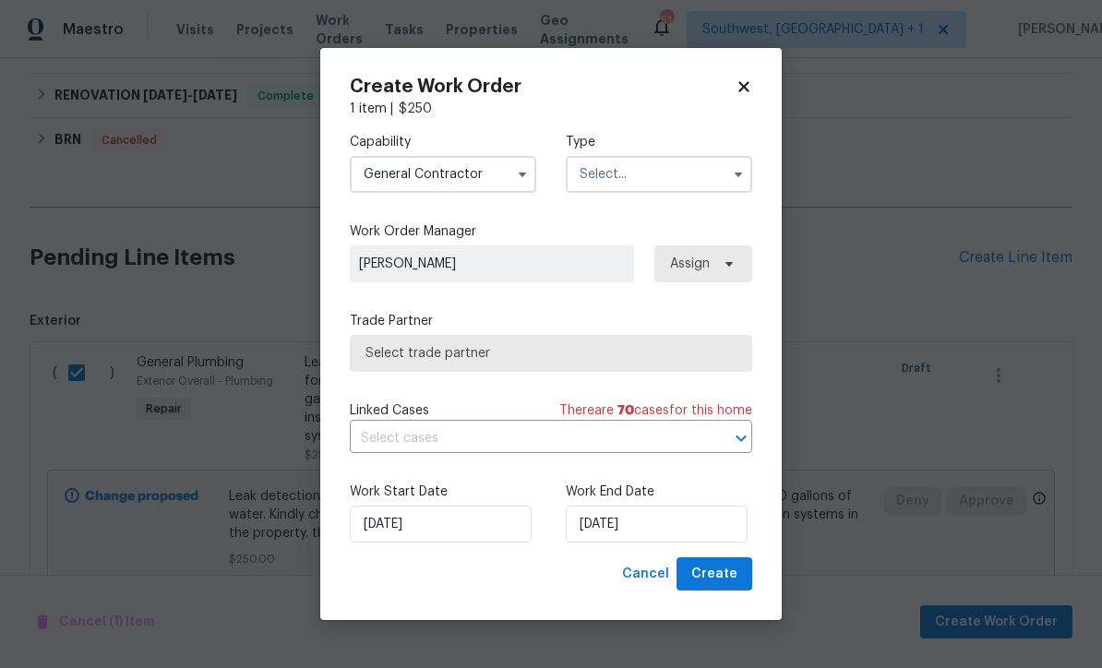
click at [651, 169] on input "text" at bounding box center [659, 174] width 186 height 37
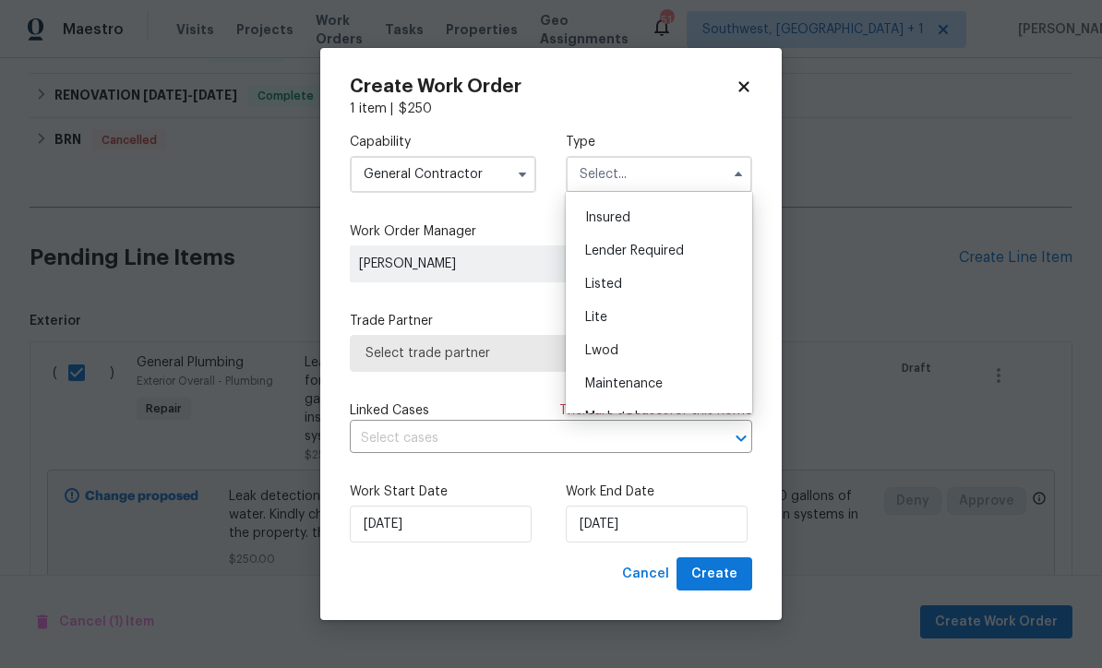
scroll to position [126, 0]
click at [633, 282] on div "Listed" at bounding box center [659, 286] width 177 height 33
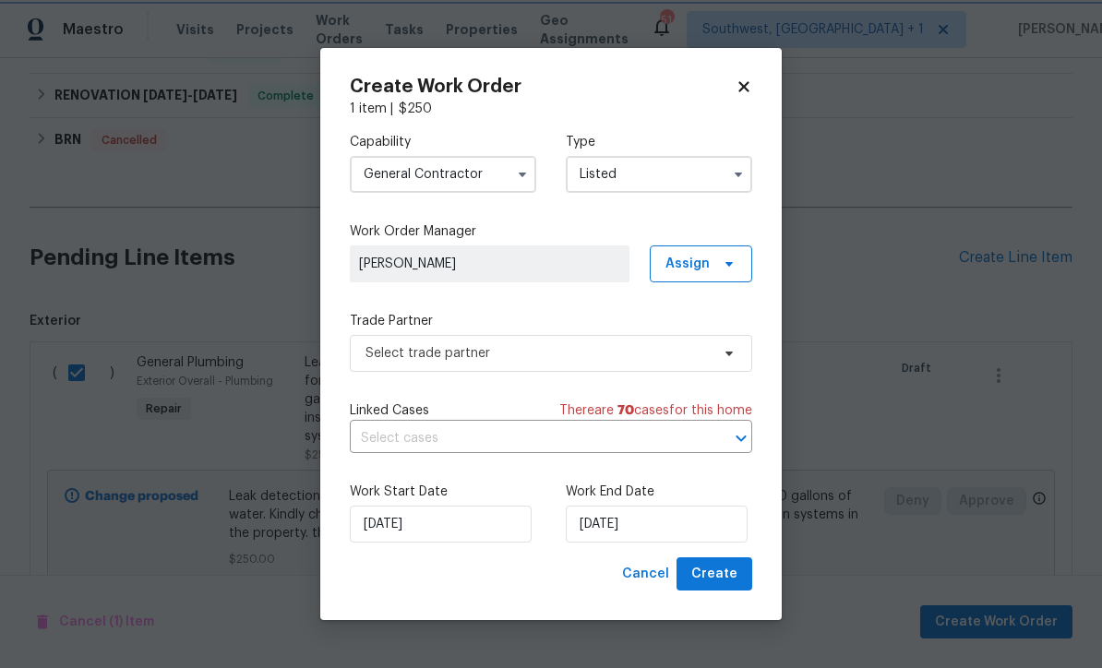
type input "Listed"
click at [718, 261] on span at bounding box center [726, 264] width 20 height 15
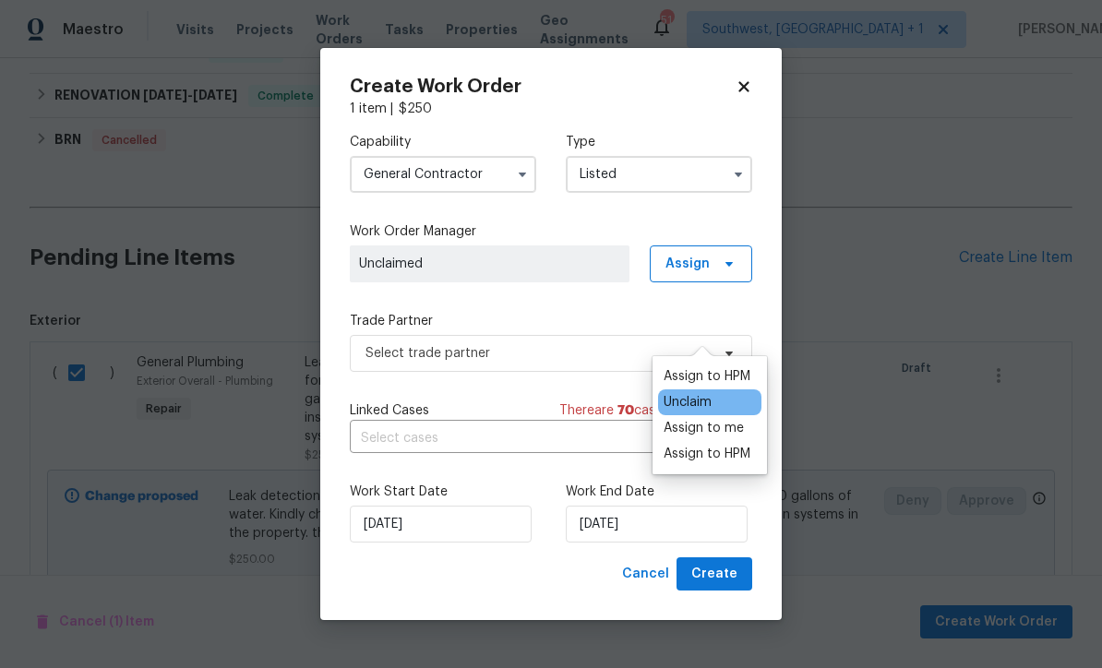
click at [727, 419] on div "Assign to me" at bounding box center [704, 428] width 80 height 18
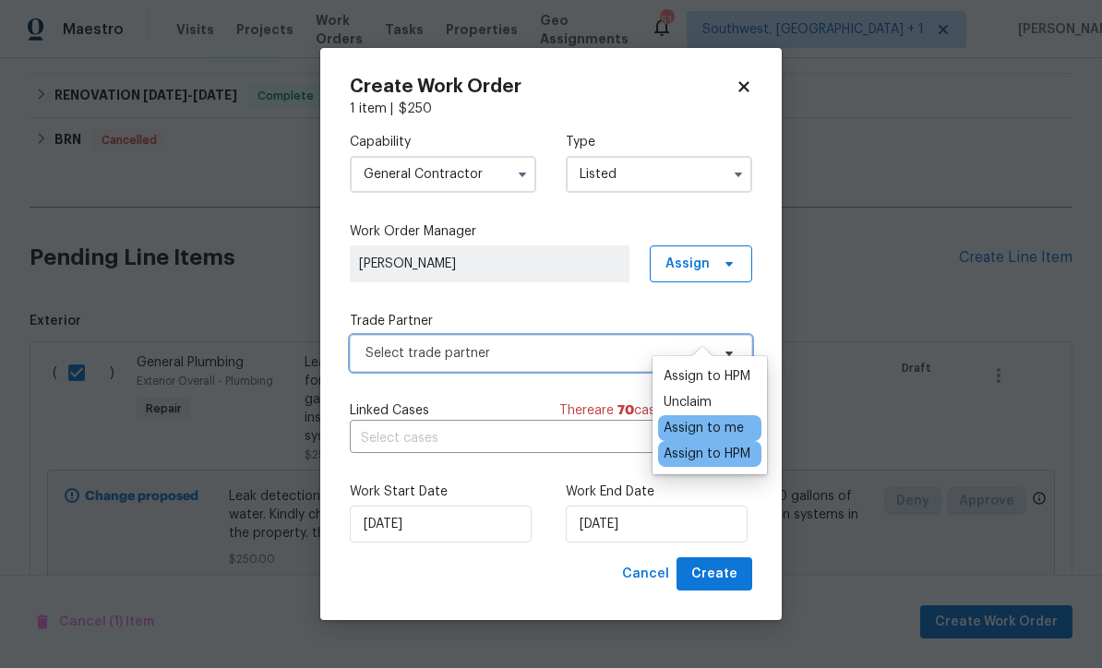
click at [546, 346] on span "Select trade partner" at bounding box center [538, 353] width 344 height 18
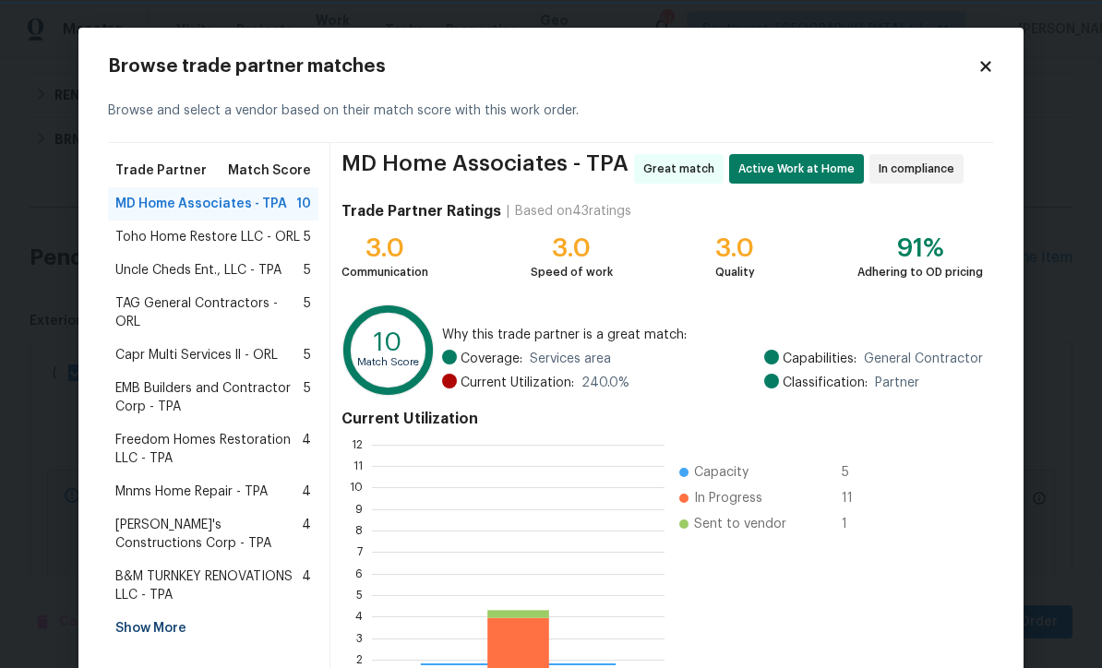
scroll to position [258, 293]
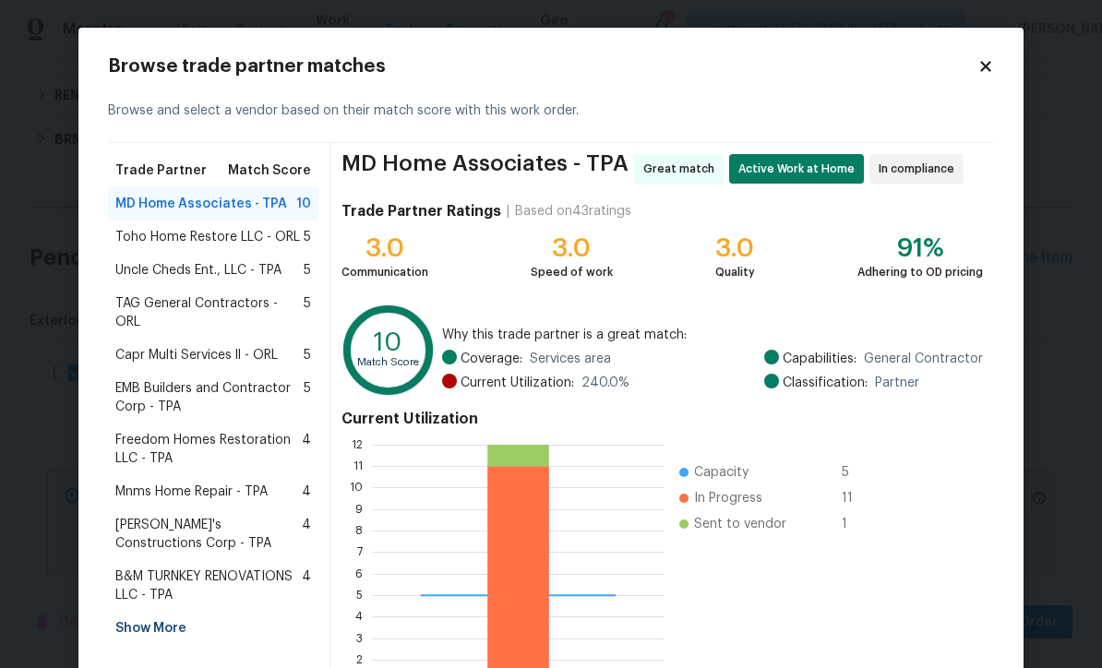
click at [155, 612] on div "Show More" at bounding box center [213, 628] width 210 height 33
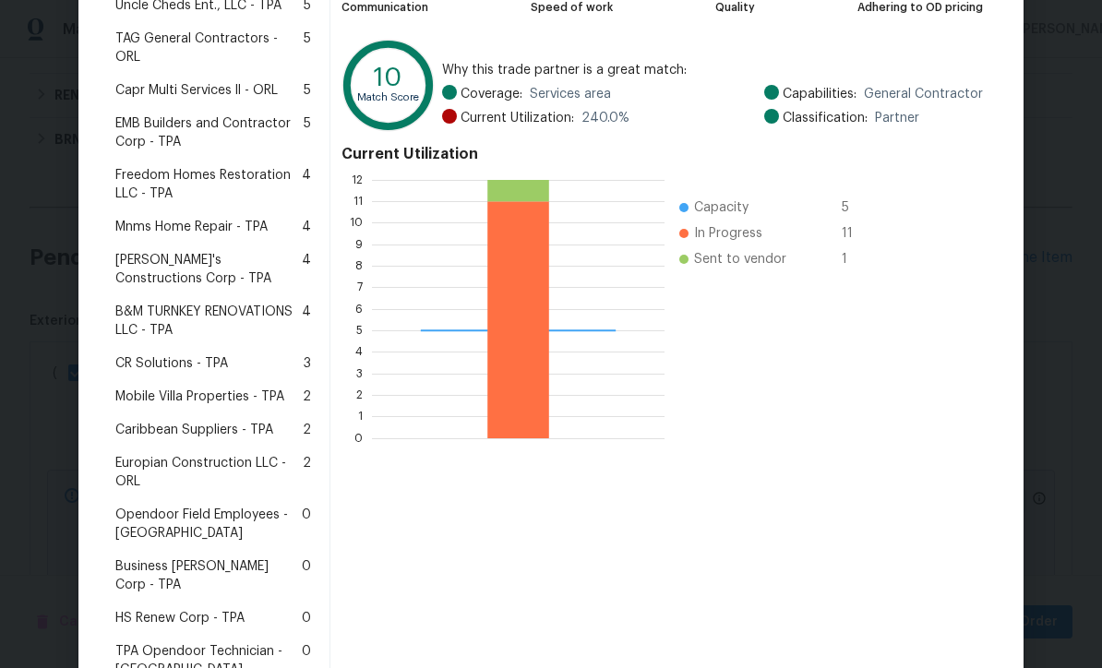
scroll to position [263, 0]
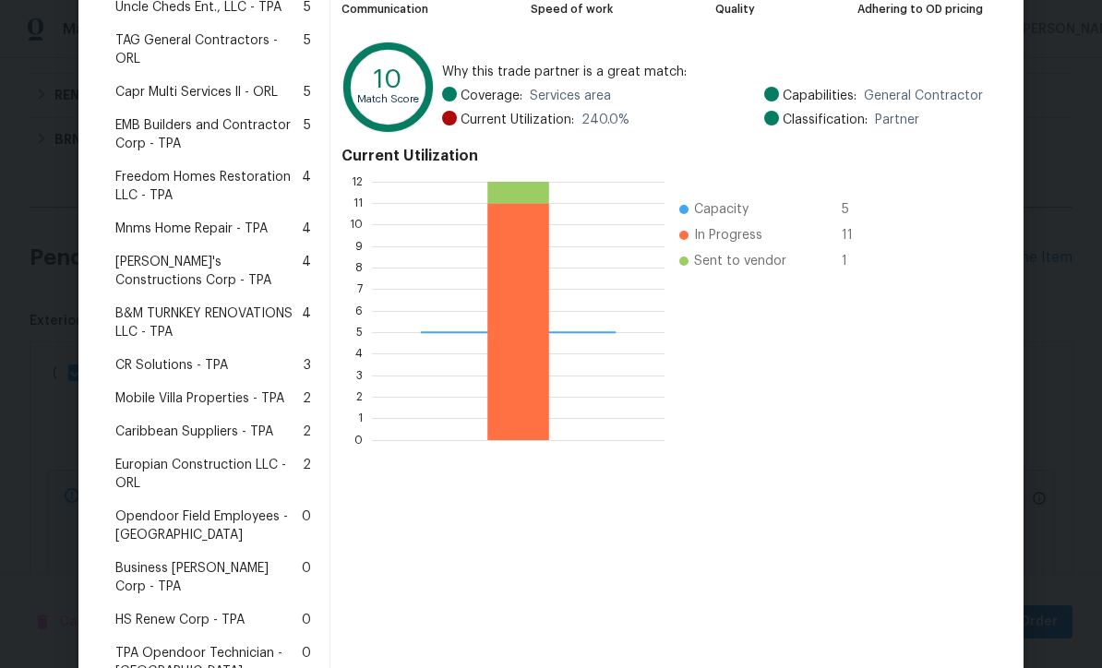
click at [227, 390] on span "Mobile Villa Properties - TPA" at bounding box center [199, 399] width 169 height 18
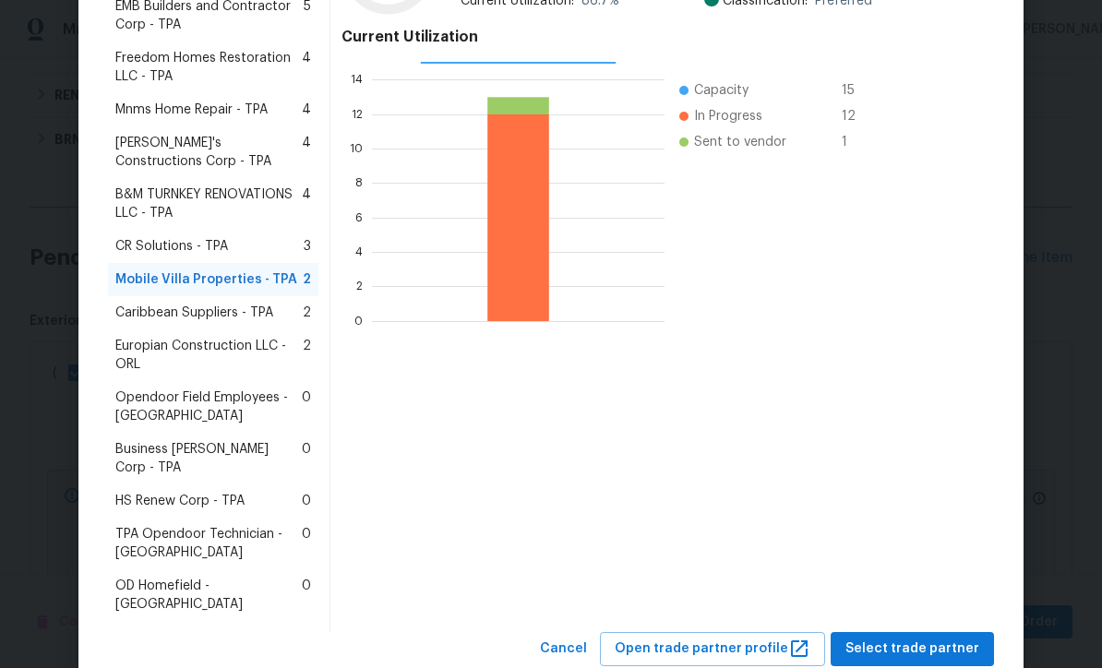
scroll to position [381, 0]
click at [923, 639] on span "Select trade partner" at bounding box center [913, 650] width 134 height 23
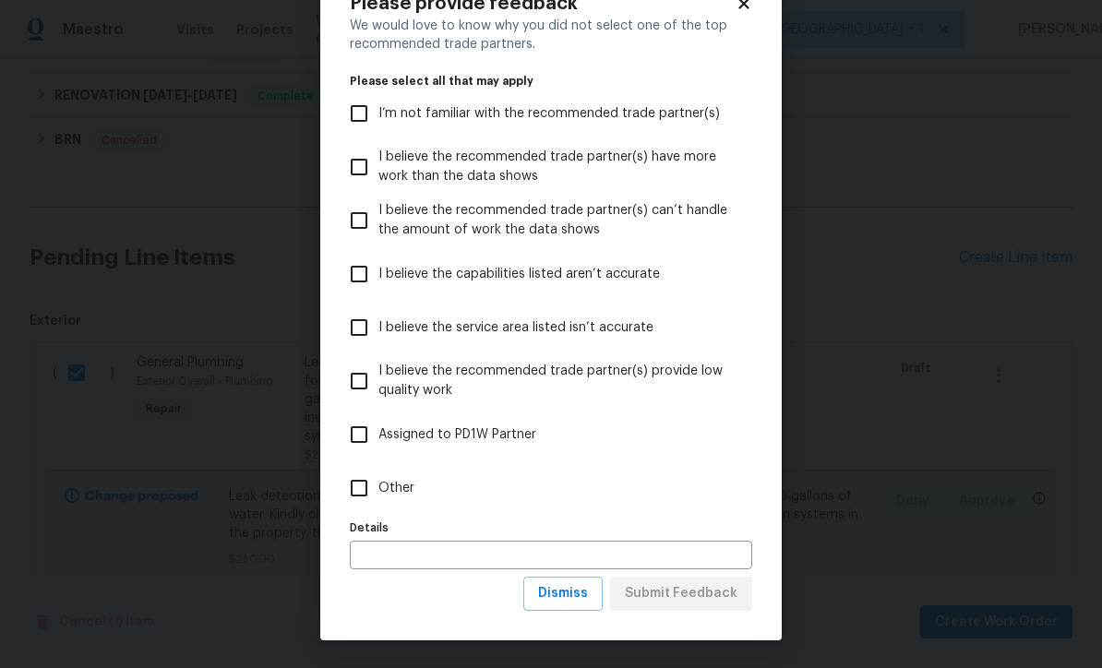
scroll to position [64, 0]
click at [572, 601] on span "Dismiss" at bounding box center [563, 594] width 50 height 23
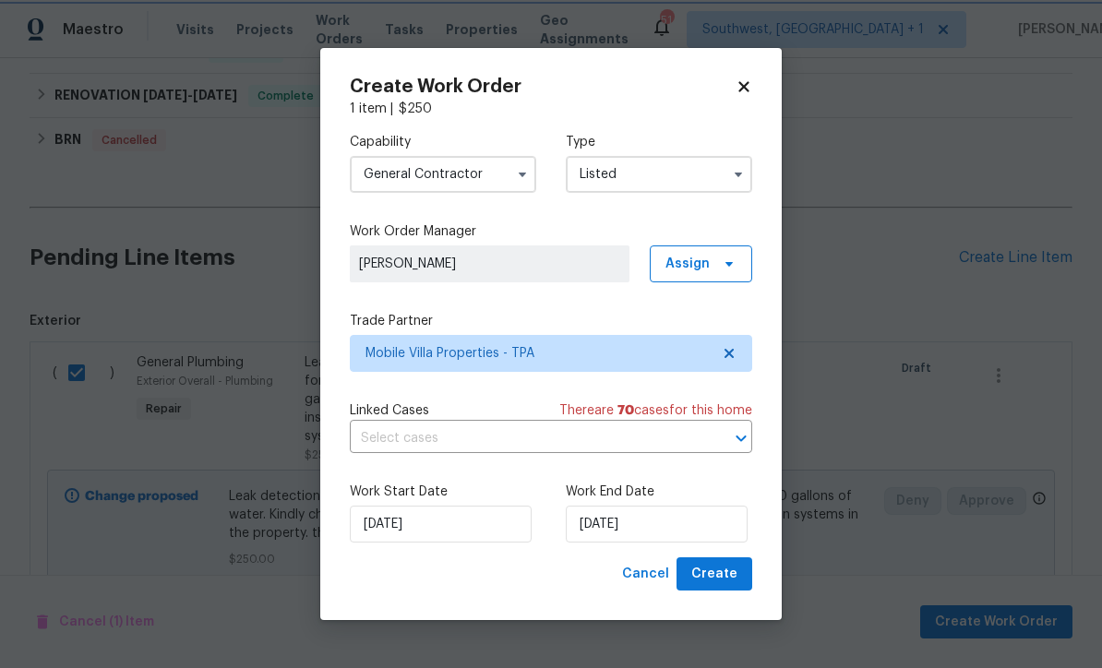
scroll to position [0, 0]
click at [678, 523] on input "[DATE]" at bounding box center [657, 524] width 182 height 37
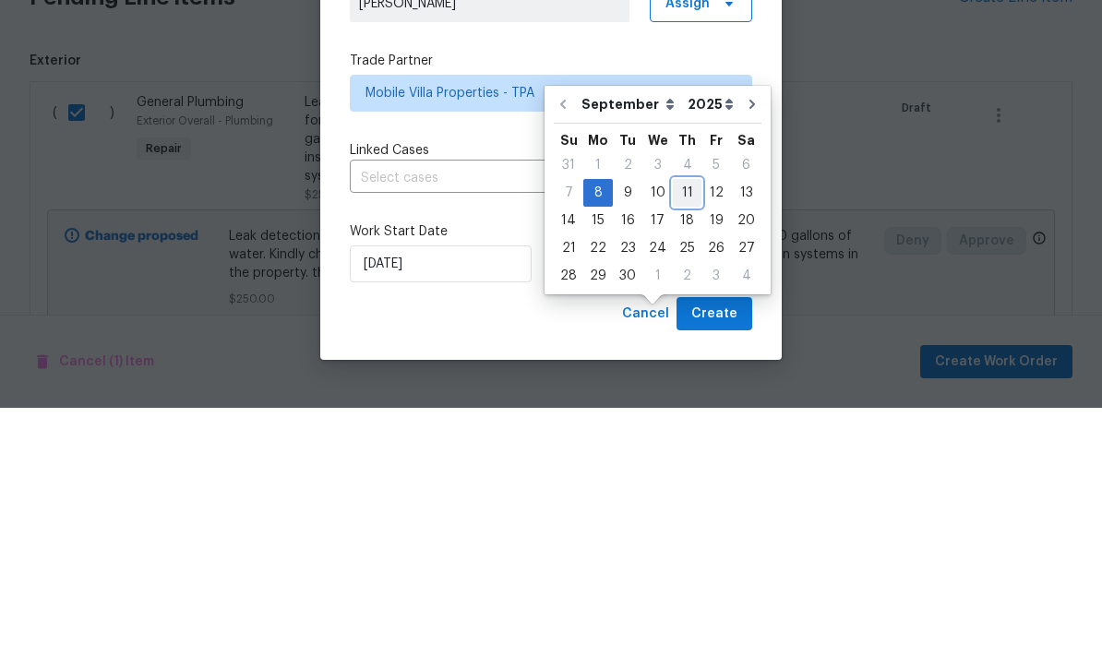
click at [681, 440] on div "11" at bounding box center [687, 453] width 29 height 26
type input "[DATE]"
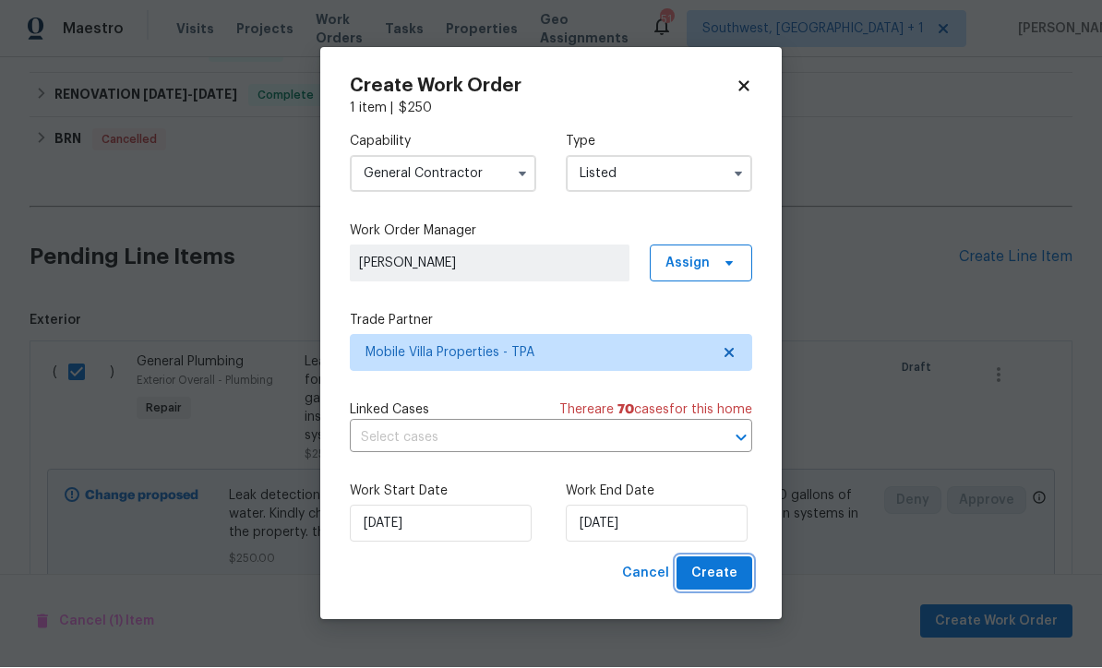
click at [737, 575] on span "Create" at bounding box center [714, 574] width 46 height 23
checkbox input "false"
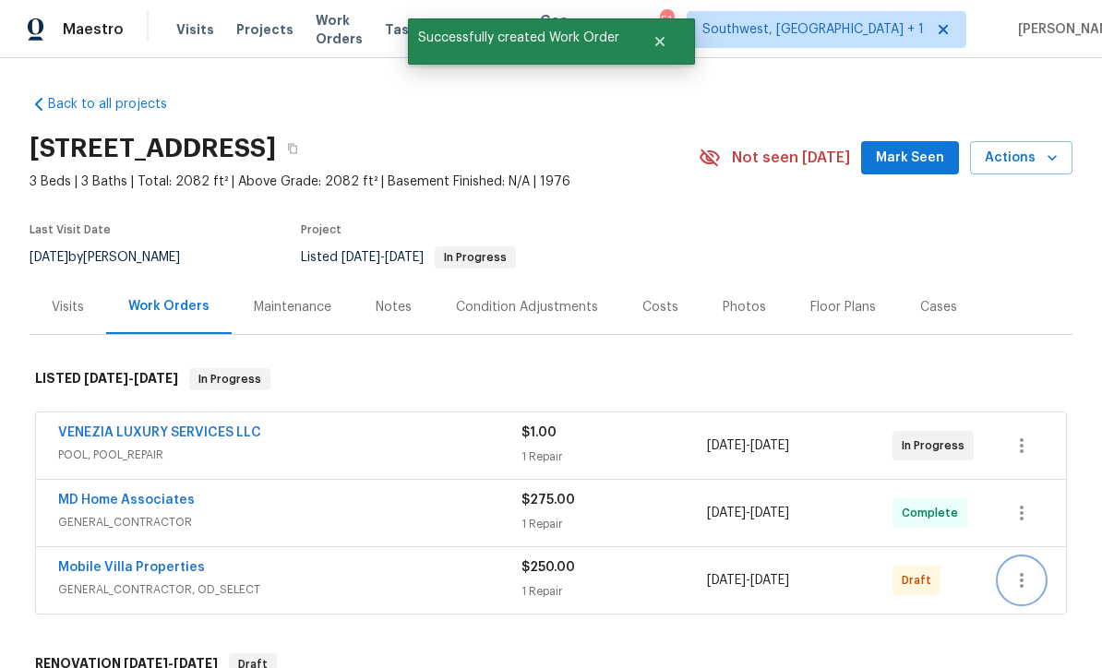
click at [1015, 570] on icon "button" at bounding box center [1022, 581] width 22 height 22
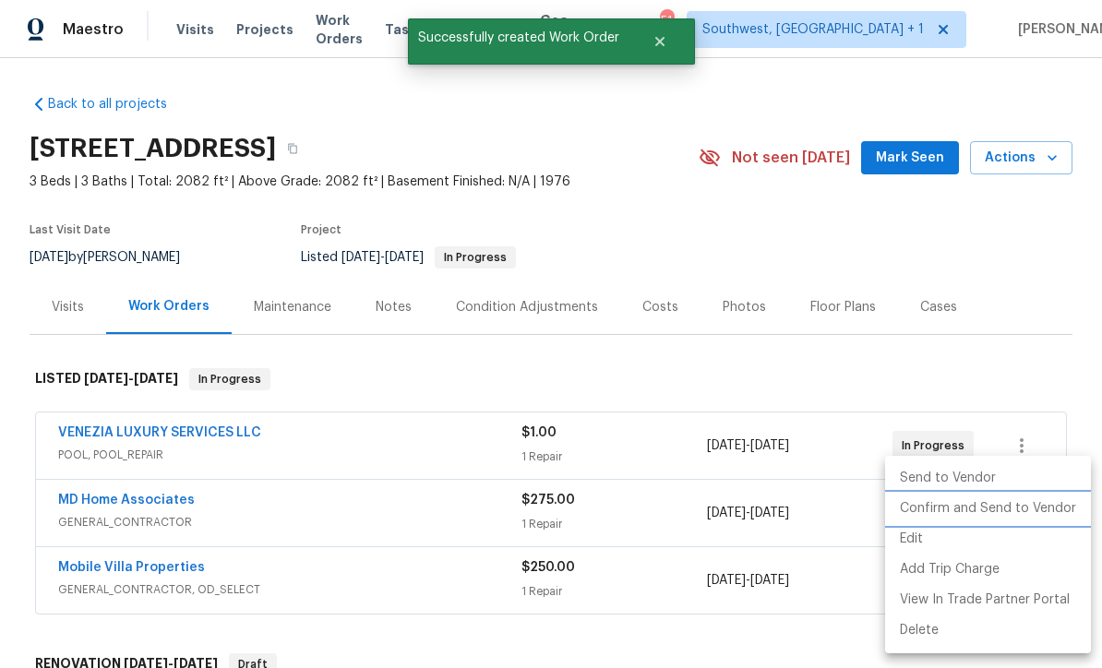
click at [1004, 515] on li "Confirm and Send to Vendor" at bounding box center [988, 509] width 206 height 30
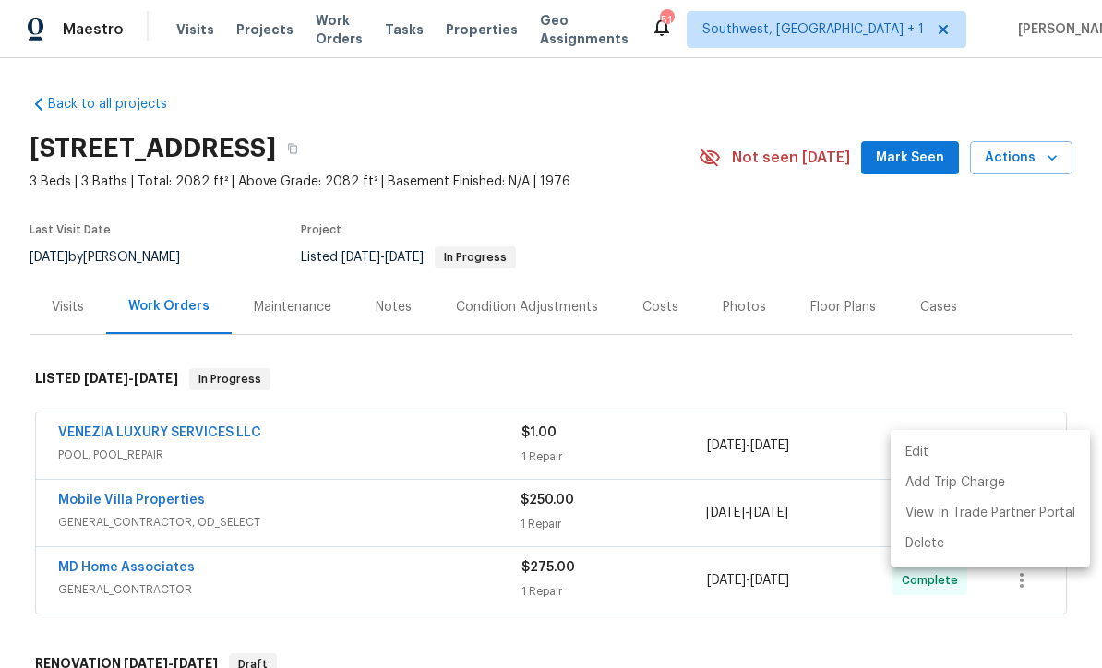
click at [990, 196] on div at bounding box center [551, 334] width 1102 height 668
